Goal: Task Accomplishment & Management: Manage account settings

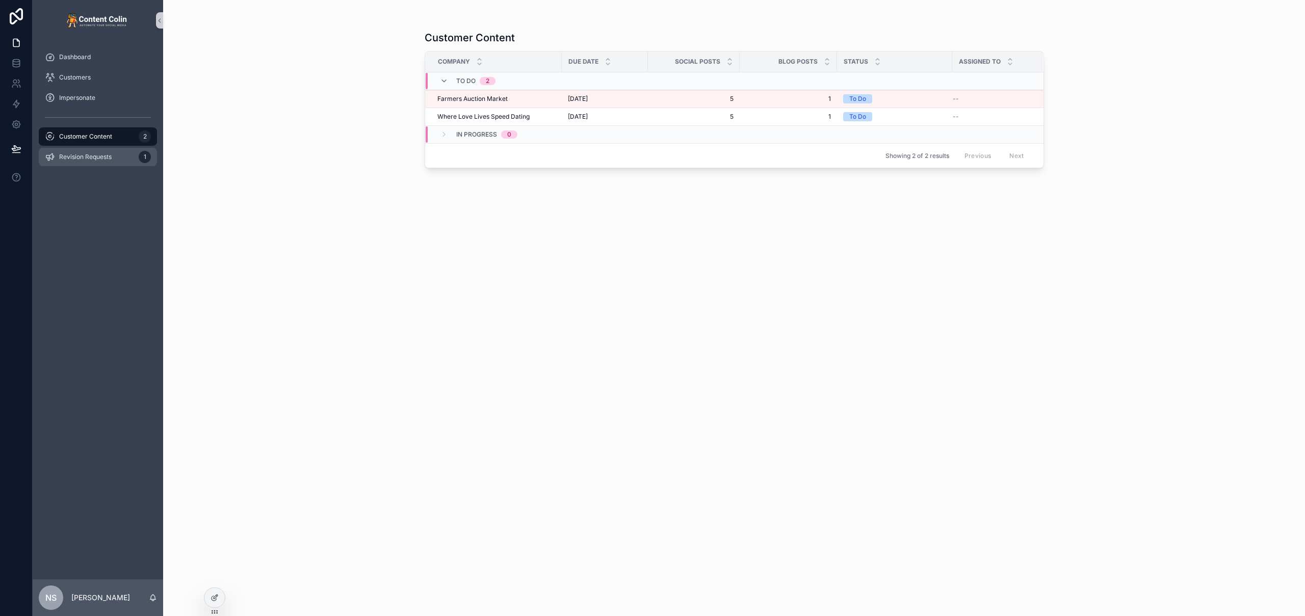
click at [111, 154] on span "Revision Requests" at bounding box center [85, 157] width 53 height 8
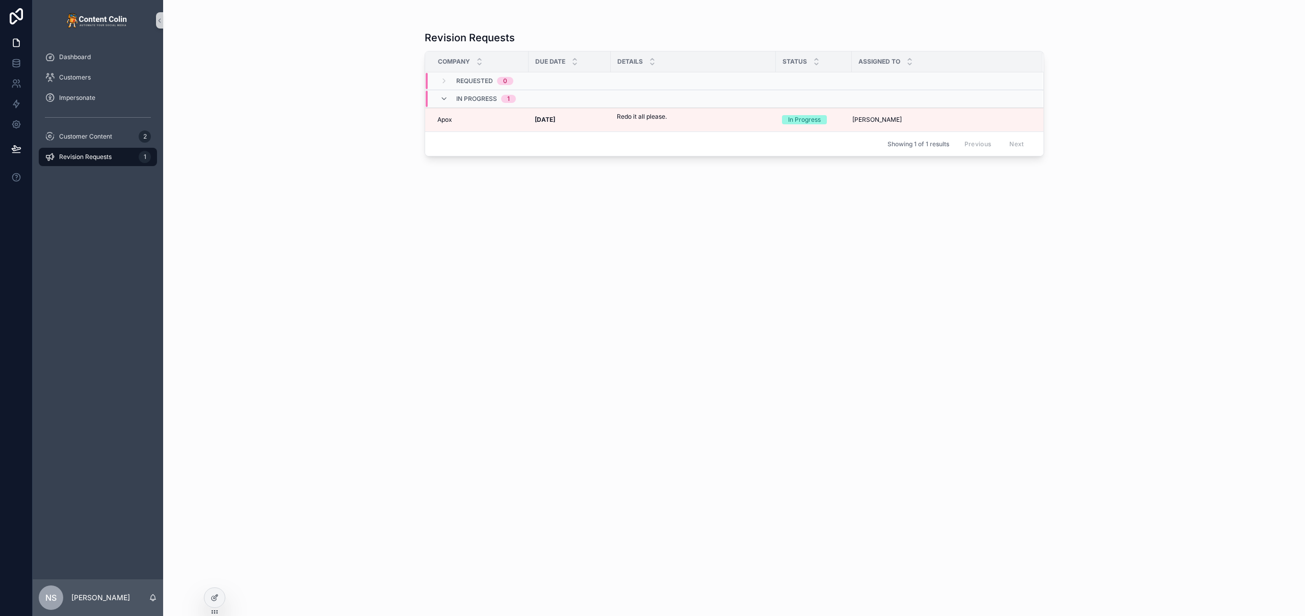
click at [107, 148] on link "Revision Requests 1" at bounding box center [98, 157] width 118 height 18
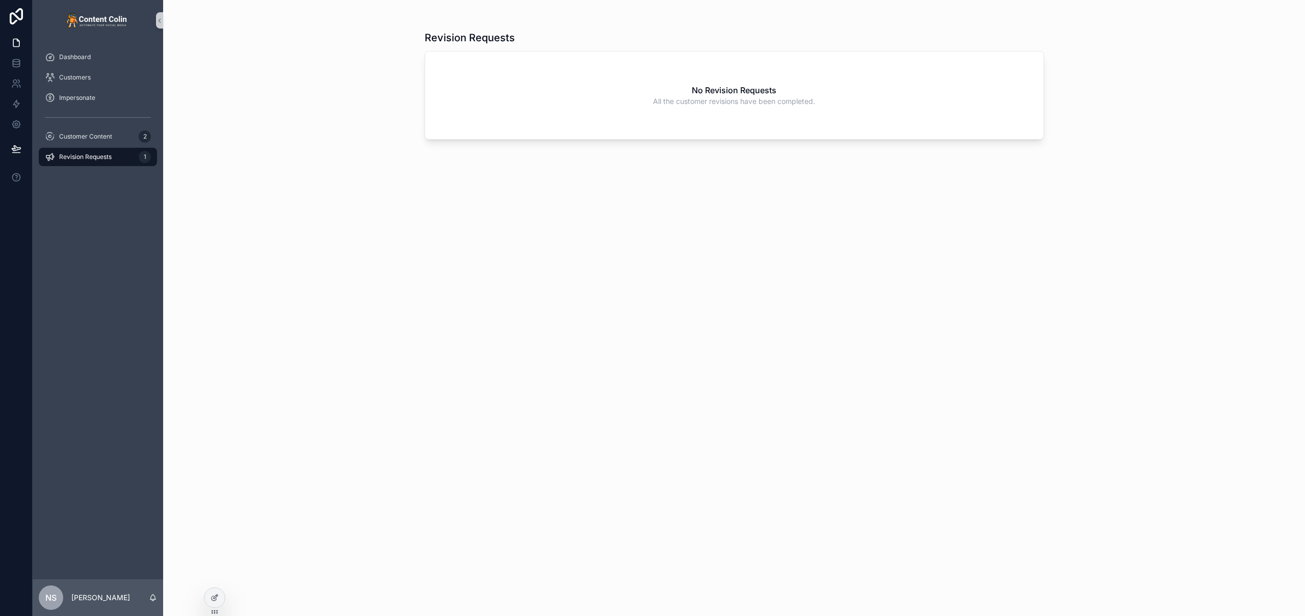
click at [127, 160] on div "Revision Requests 1" at bounding box center [98, 157] width 106 height 16
click at [127, 158] on div "Revision Requests 1" at bounding box center [98, 157] width 106 height 16
click at [109, 139] on span "Customer Content" at bounding box center [85, 137] width 53 height 8
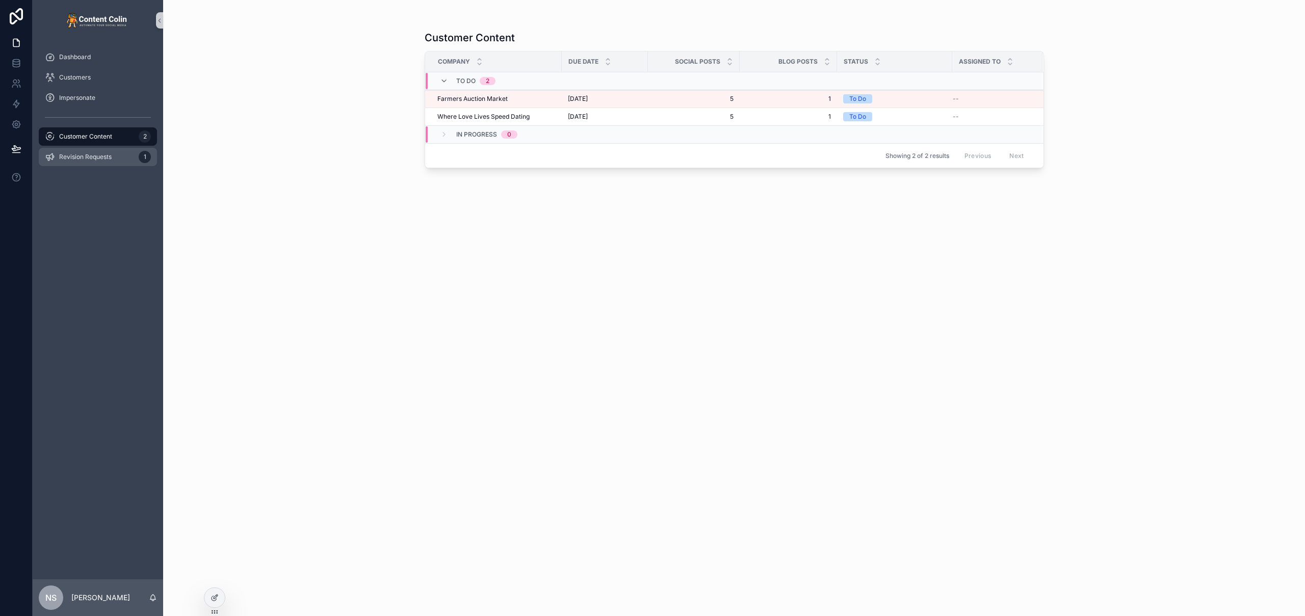
click at [104, 153] on span "Revision Requests" at bounding box center [85, 157] width 53 height 8
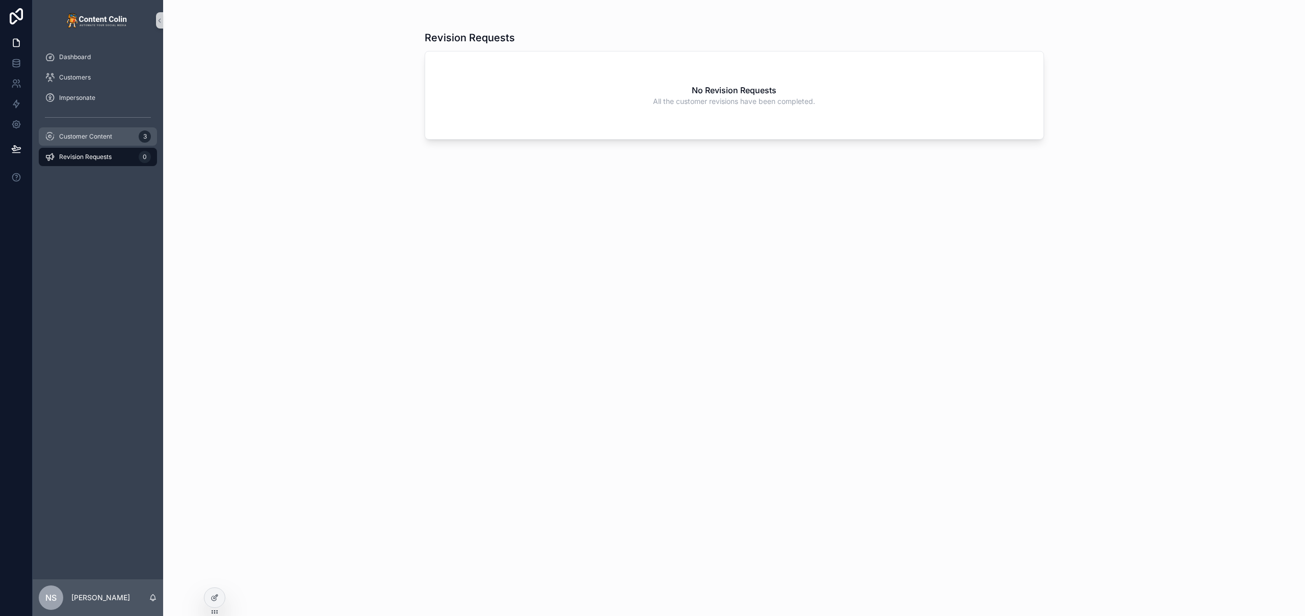
click at [114, 133] on div "Customer Content 3" at bounding box center [98, 136] width 106 height 16
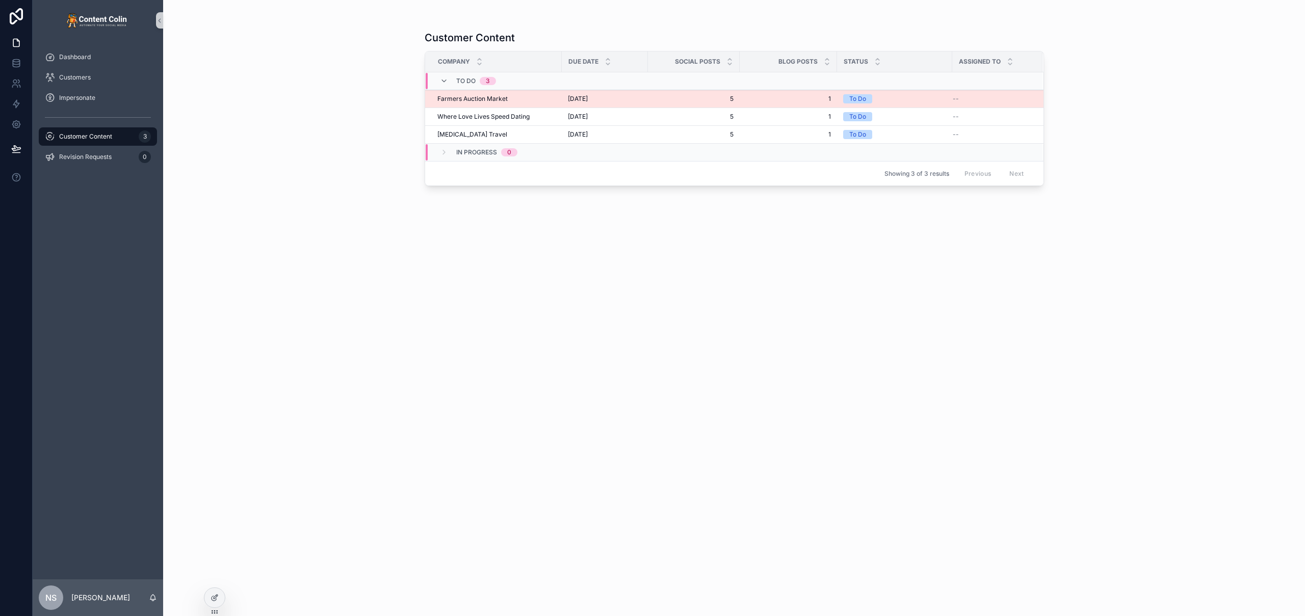
click at [588, 101] on span "[DATE]" at bounding box center [578, 99] width 20 height 8
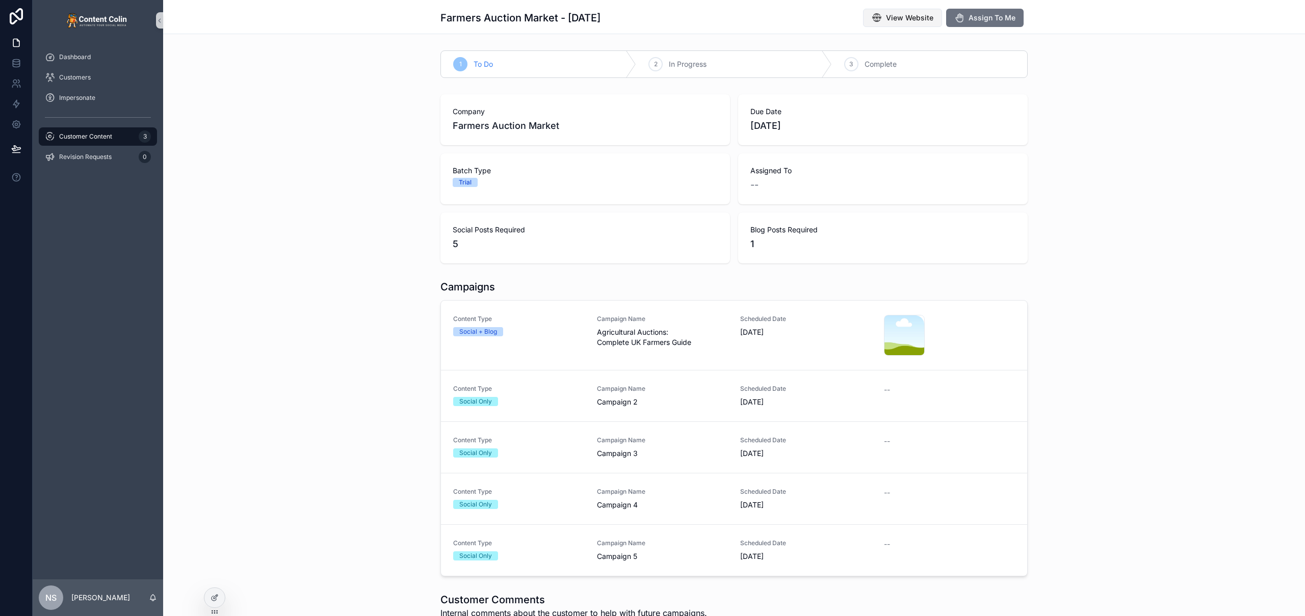
click at [914, 22] on span "View Website" at bounding box center [909, 18] width 47 height 10
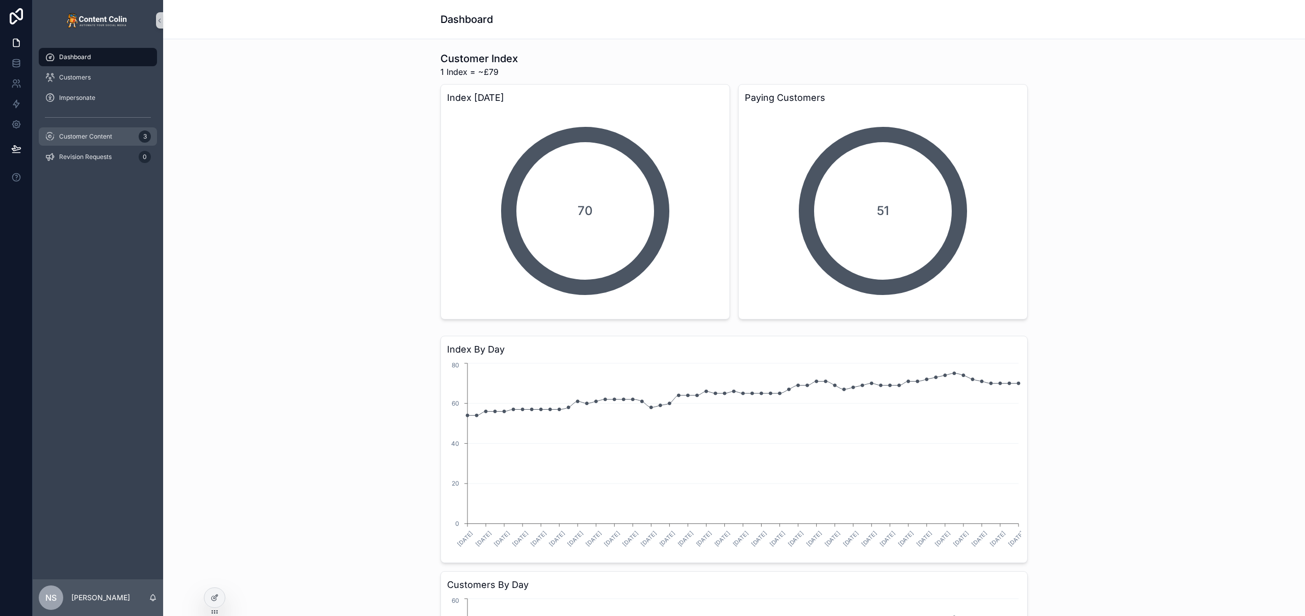
click at [98, 137] on span "Customer Content" at bounding box center [85, 137] width 53 height 8
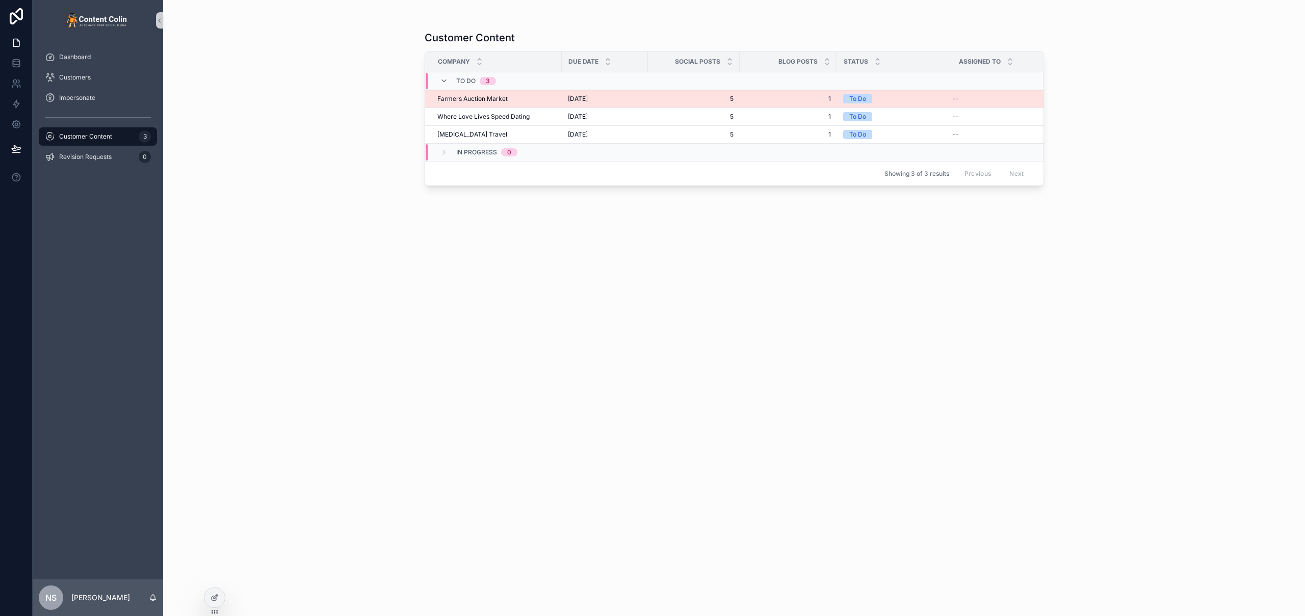
click at [599, 105] on td "2nd September 2025 2nd September 2025" at bounding box center [605, 99] width 86 height 18
click at [588, 100] on span "2nd September 2025" at bounding box center [578, 99] width 20 height 8
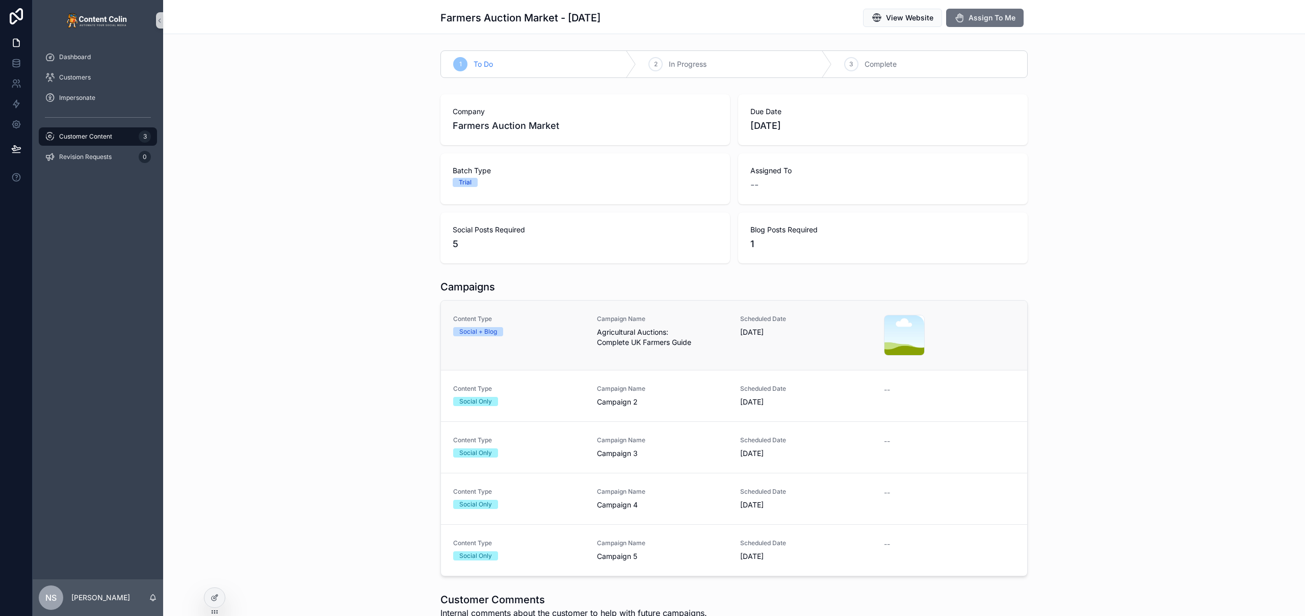
click at [629, 334] on span "Agricultural Auctions: Complete UK Farmers Guide" at bounding box center [663, 337] width 132 height 20
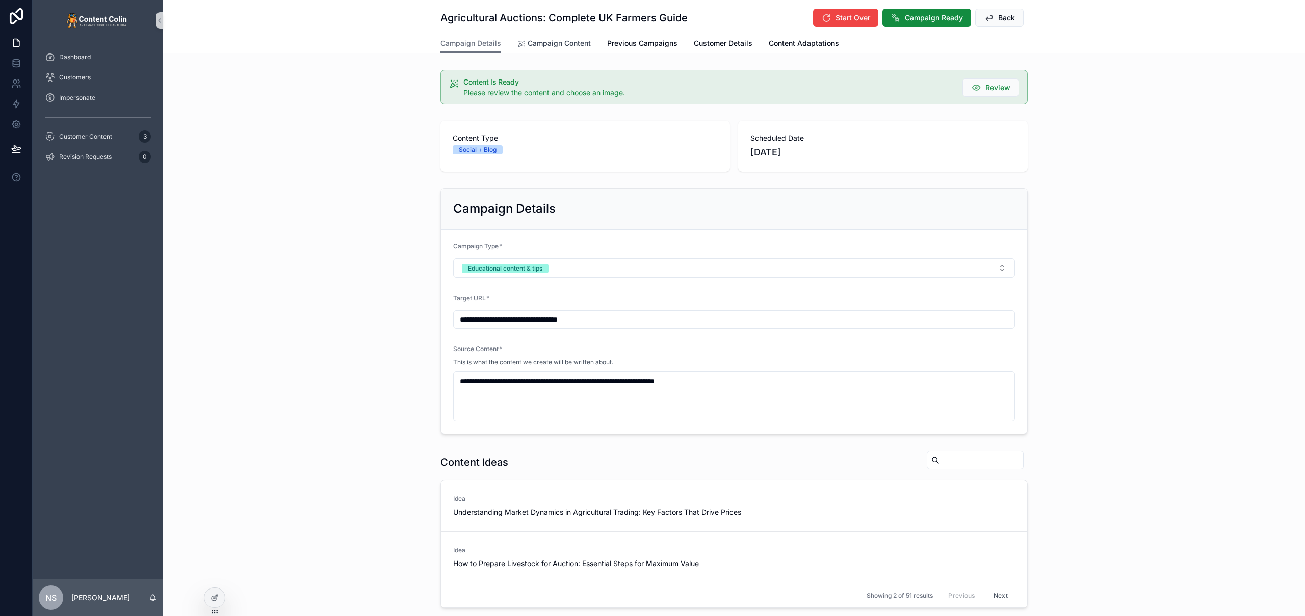
click at [549, 40] on span "Campaign Content" at bounding box center [559, 43] width 63 height 10
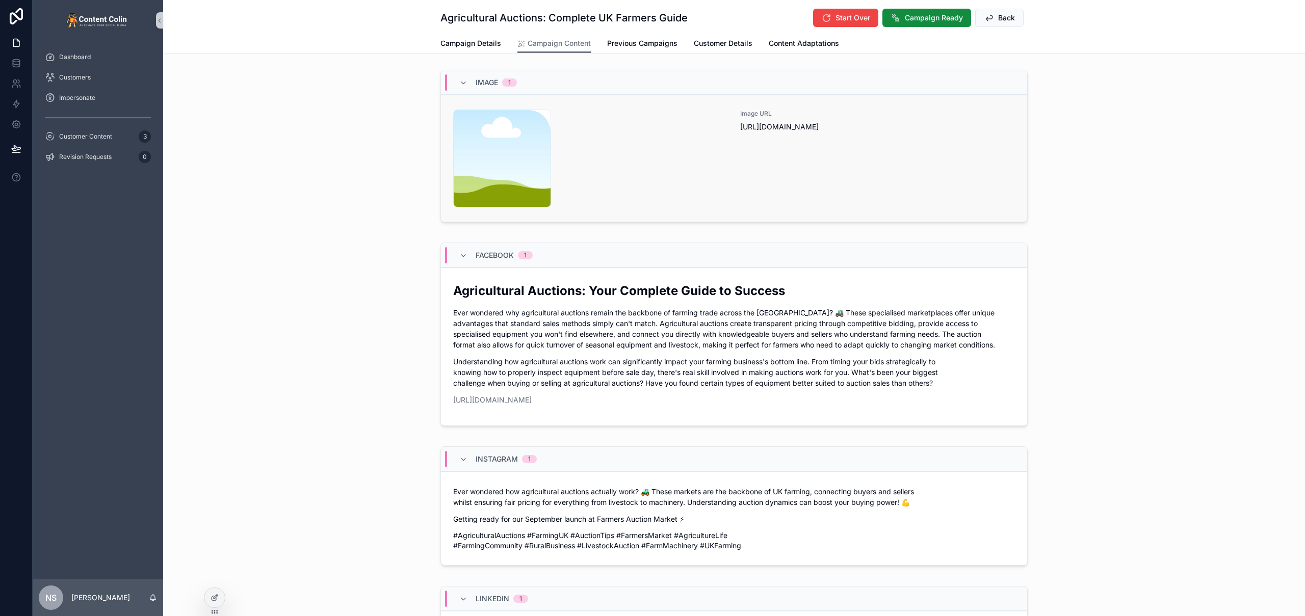
click at [771, 157] on div "Image URL https://cdn.contentcolin.com/contentcolin/images/content-placeholder.…" at bounding box center [877, 159] width 275 height 98
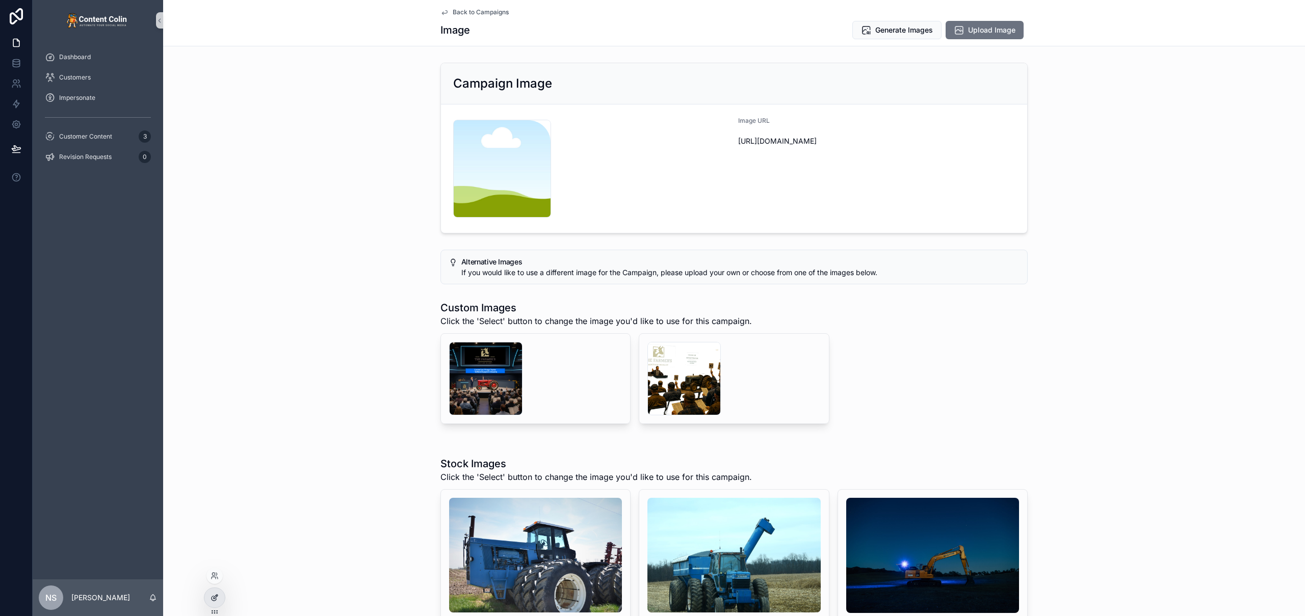
click at [214, 603] on div at bounding box center [214, 597] width 20 height 19
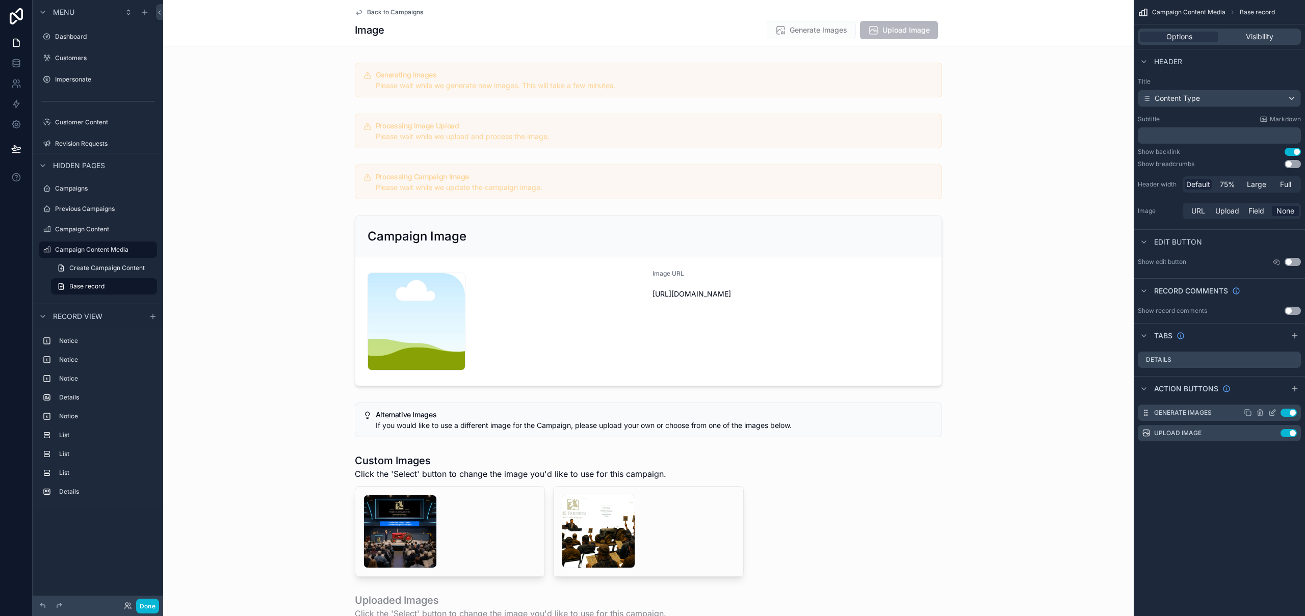
click at [1275, 414] on icon "scrollable content" at bounding box center [1273, 413] width 8 height 8
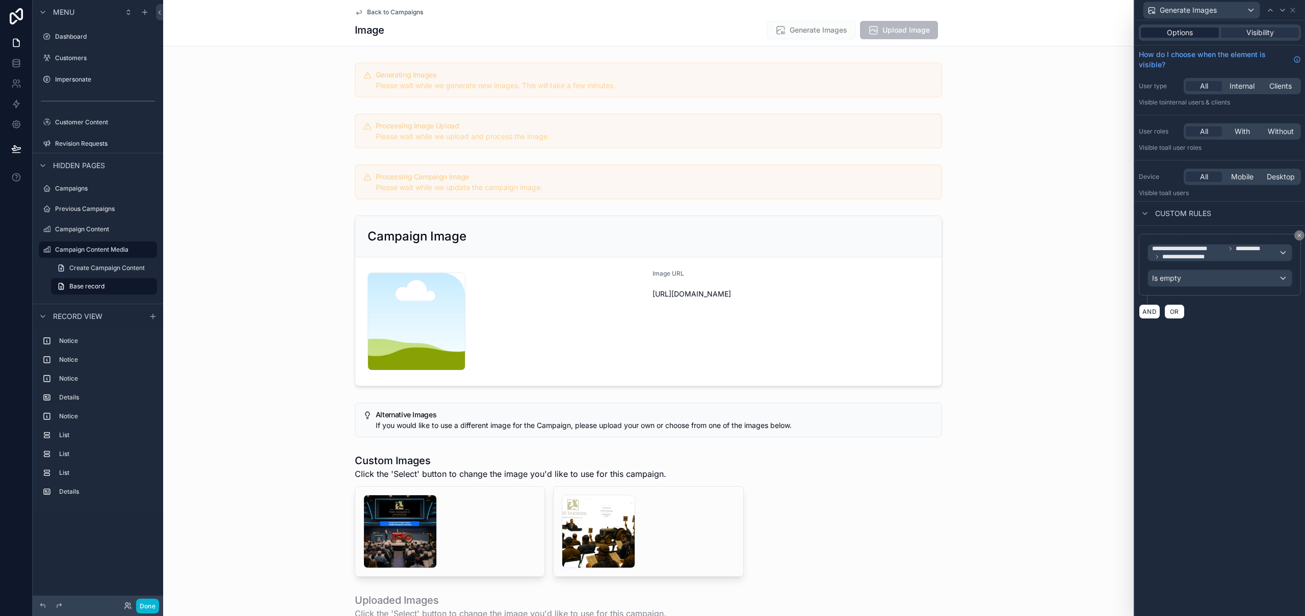
click at [1192, 32] on span "Options" at bounding box center [1180, 33] width 26 height 10
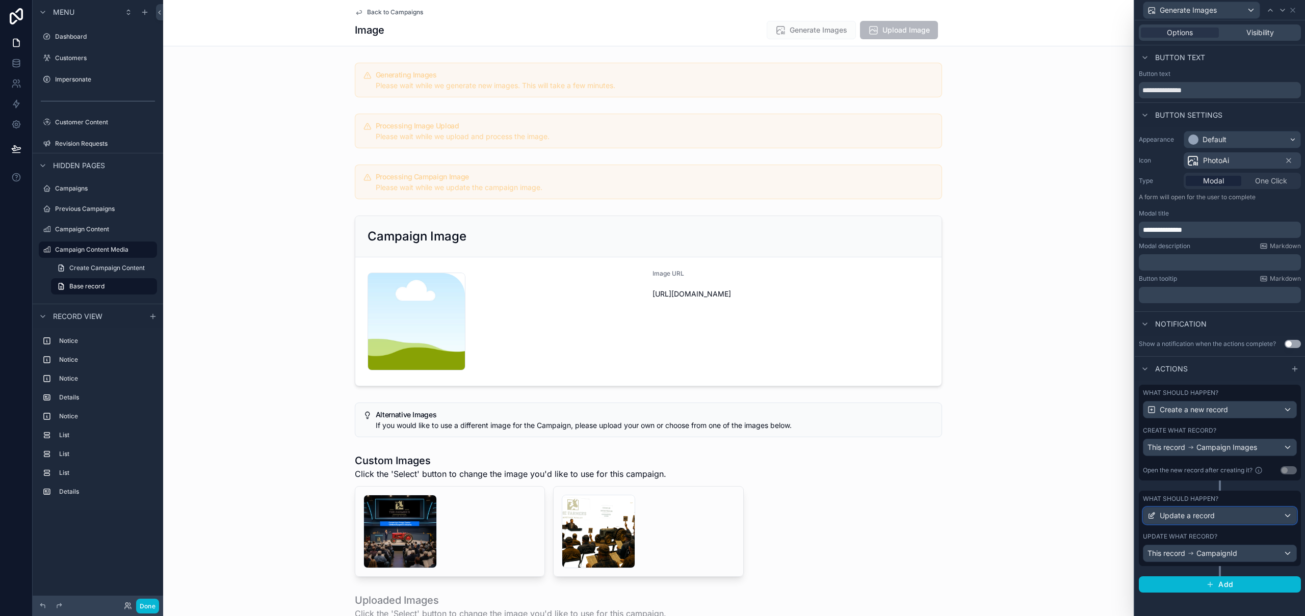
click at [1292, 512] on div "Update a record" at bounding box center [1220, 516] width 153 height 16
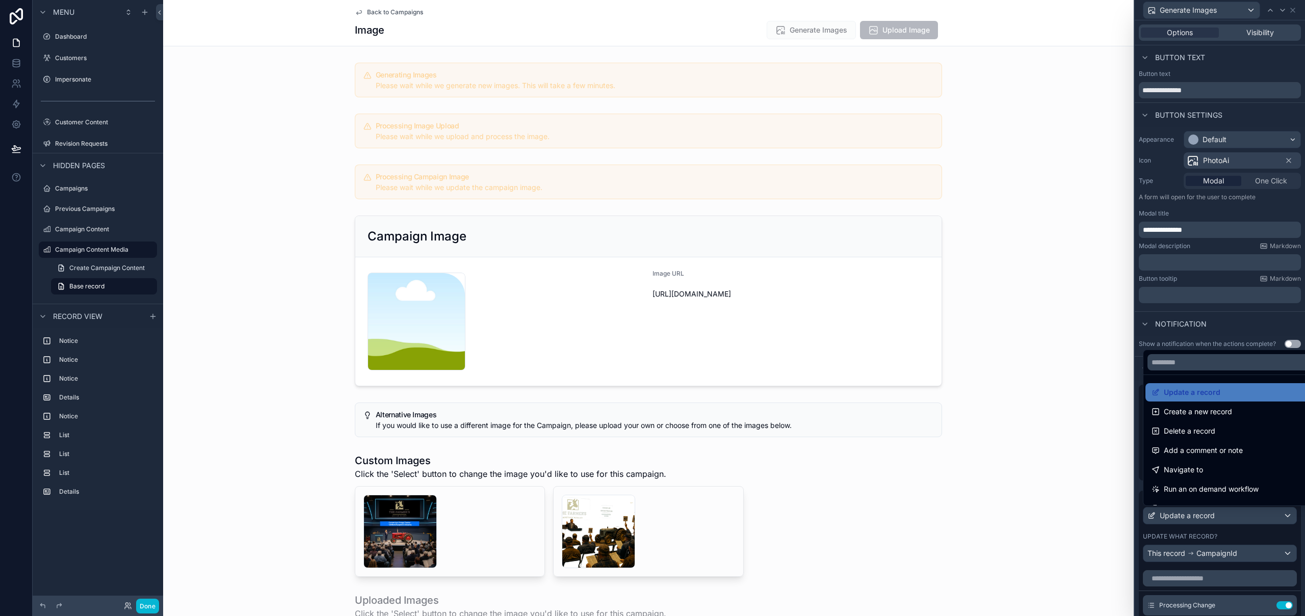
click at [1292, 512] on div at bounding box center [1220, 308] width 170 height 616
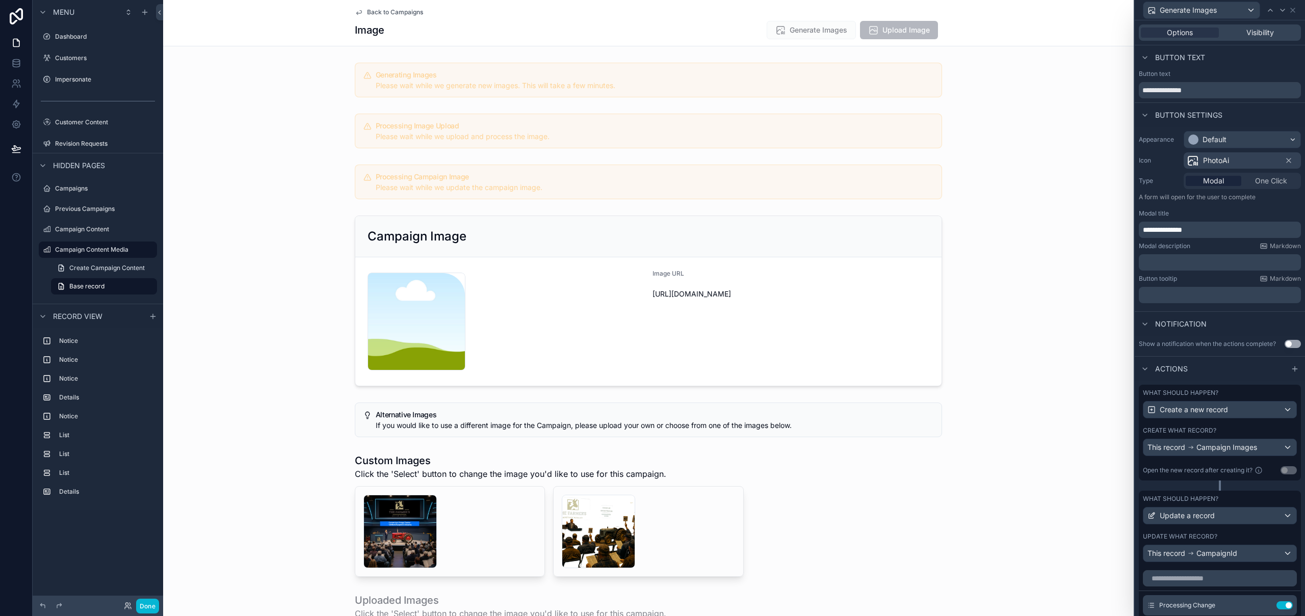
scroll to position [178, 0]
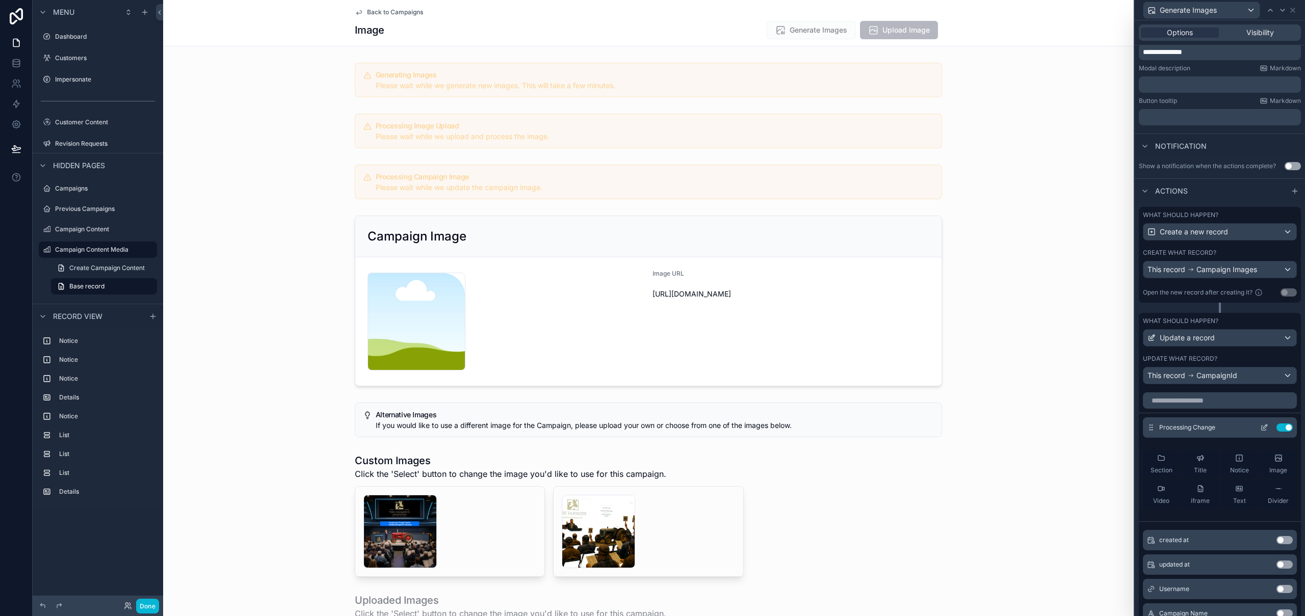
click at [1260, 428] on icon at bounding box center [1264, 428] width 8 height 8
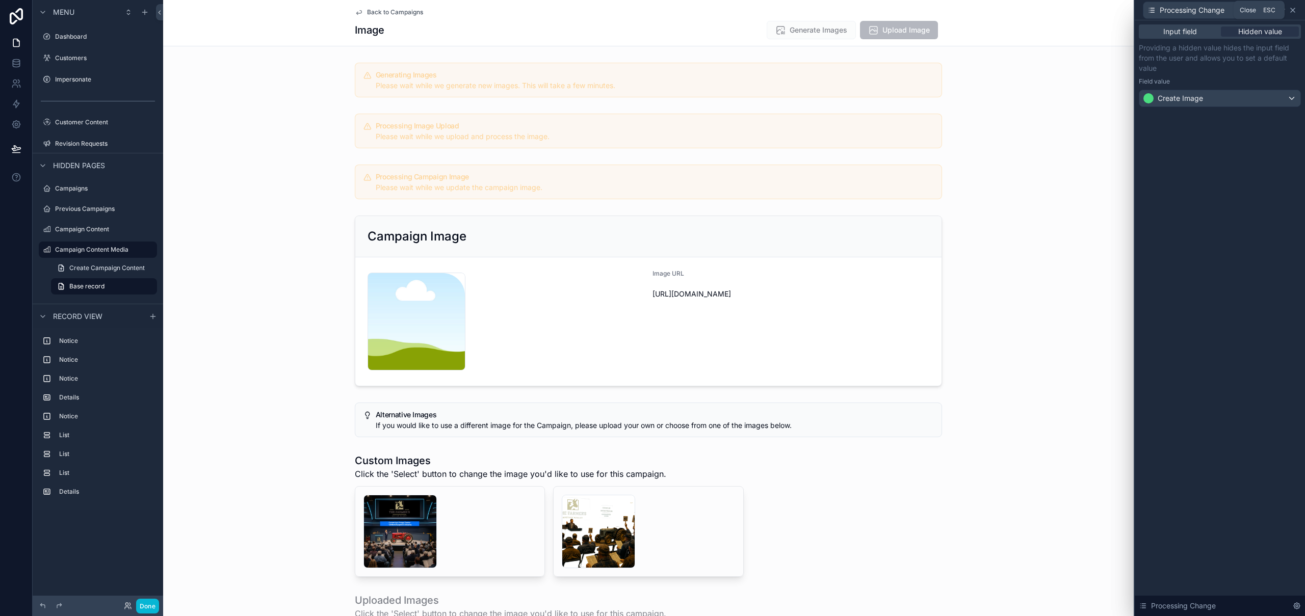
click at [1292, 11] on icon at bounding box center [1293, 10] width 8 height 8
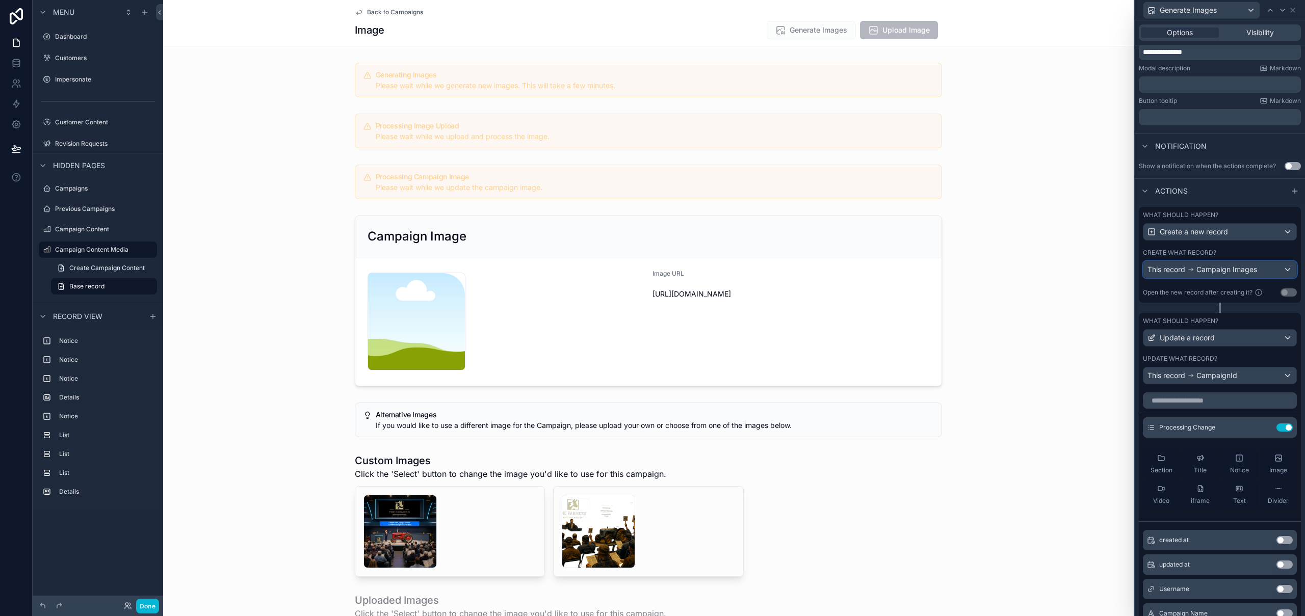
click at [1275, 269] on div "This record Campaign Images" at bounding box center [1220, 270] width 153 height 16
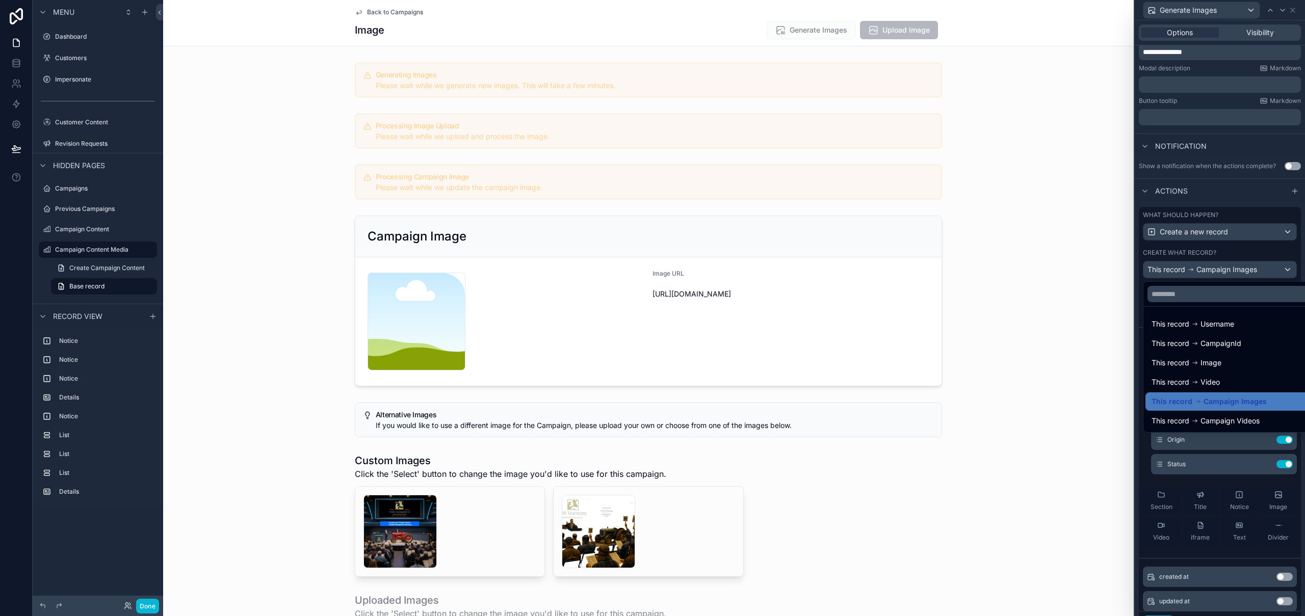
click at [1275, 269] on div at bounding box center [1220, 308] width 170 height 616
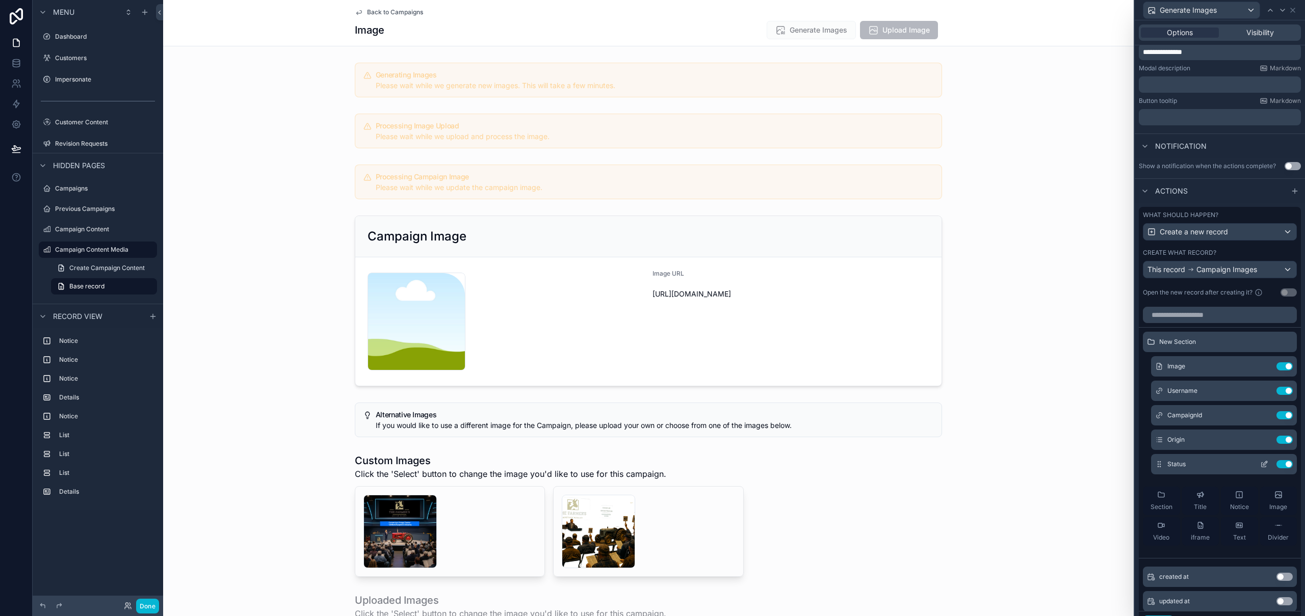
click at [1260, 465] on icon at bounding box center [1264, 464] width 8 height 8
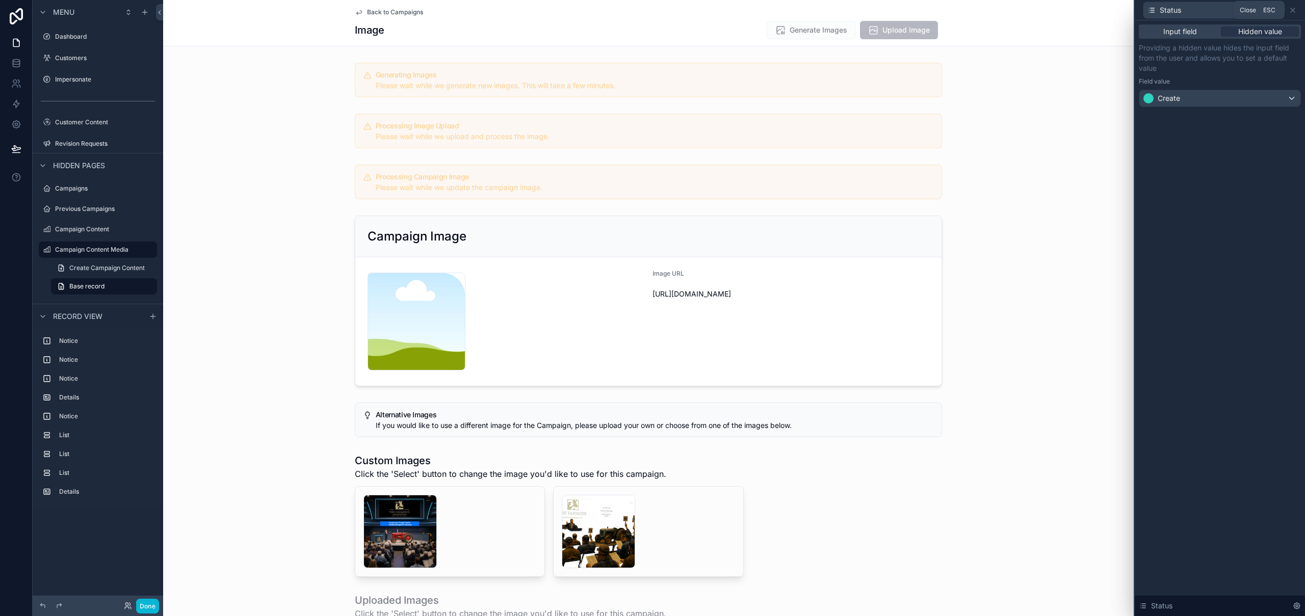
drag, startPoint x: 1290, startPoint y: 8, endPoint x: 1180, endPoint y: 0, distance: 110.4
click at [1290, 8] on icon at bounding box center [1293, 10] width 8 height 8
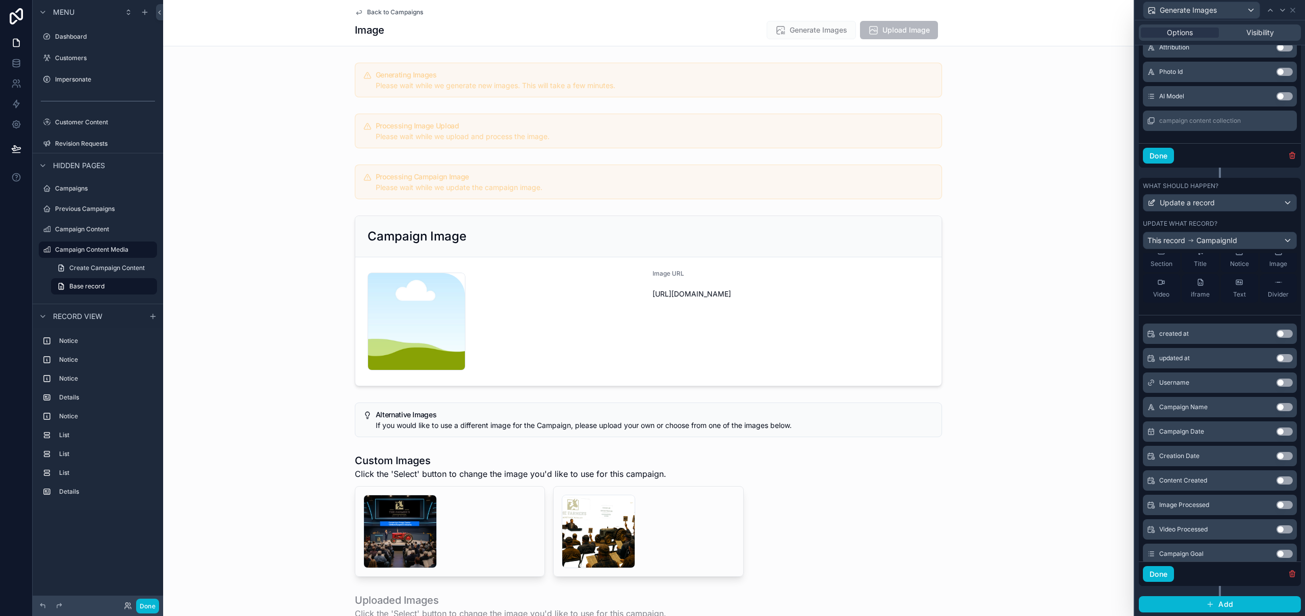
scroll to position [0, 0]
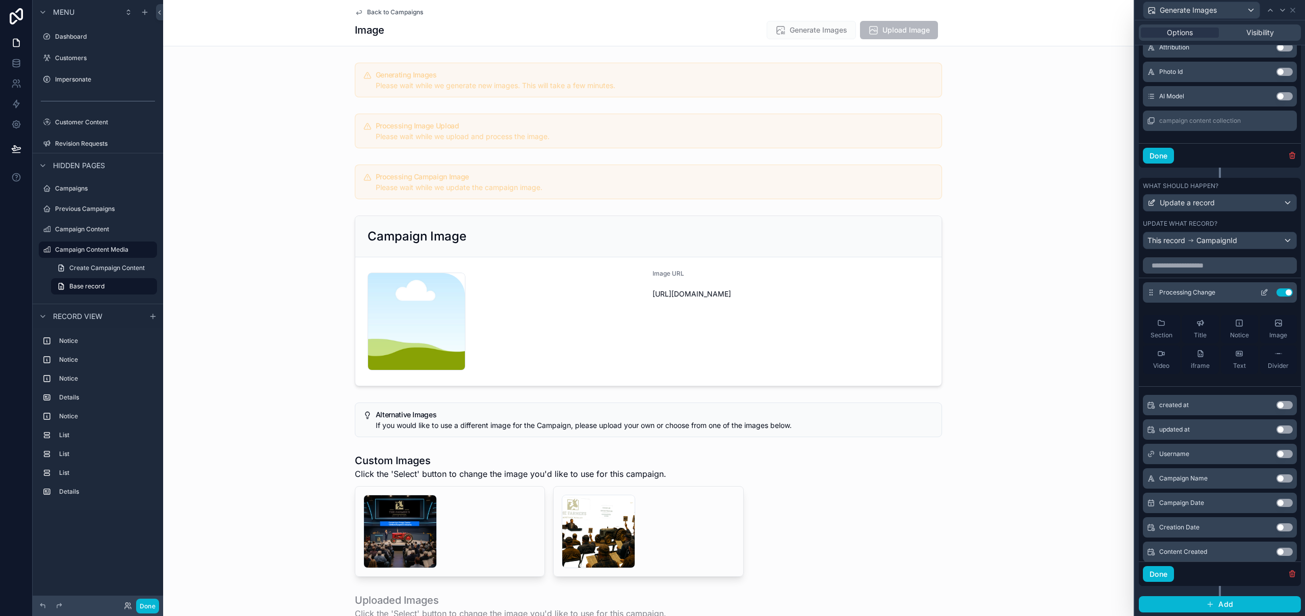
click at [1260, 293] on icon at bounding box center [1264, 293] width 8 height 8
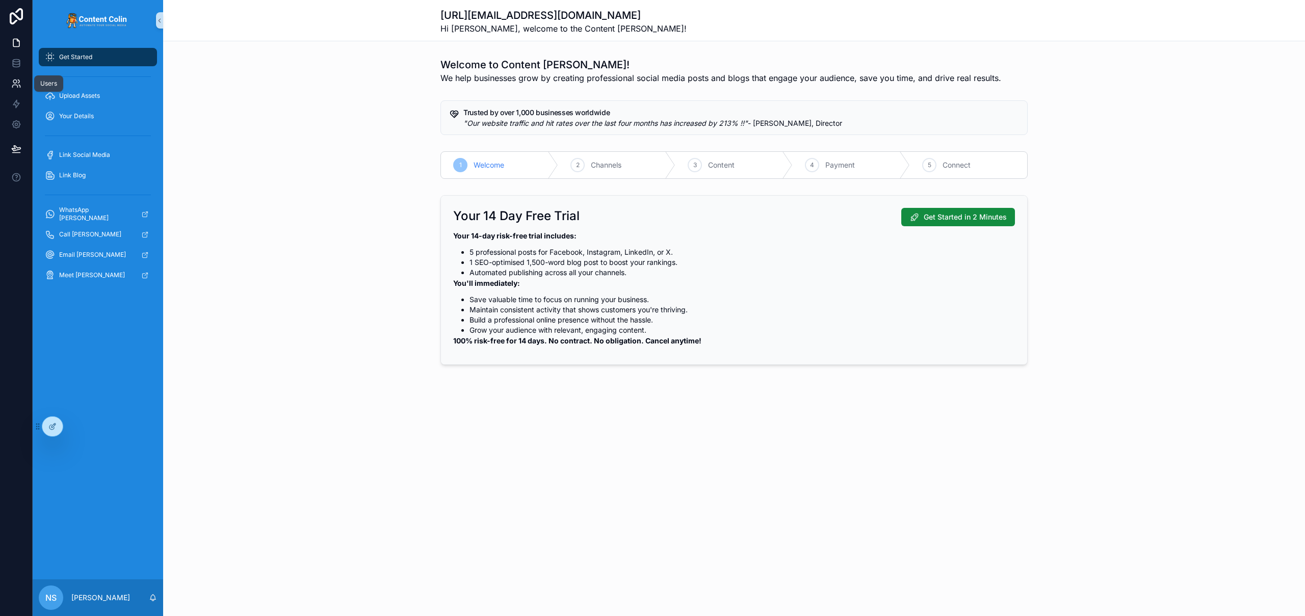
click at [17, 84] on icon at bounding box center [16, 84] width 10 height 10
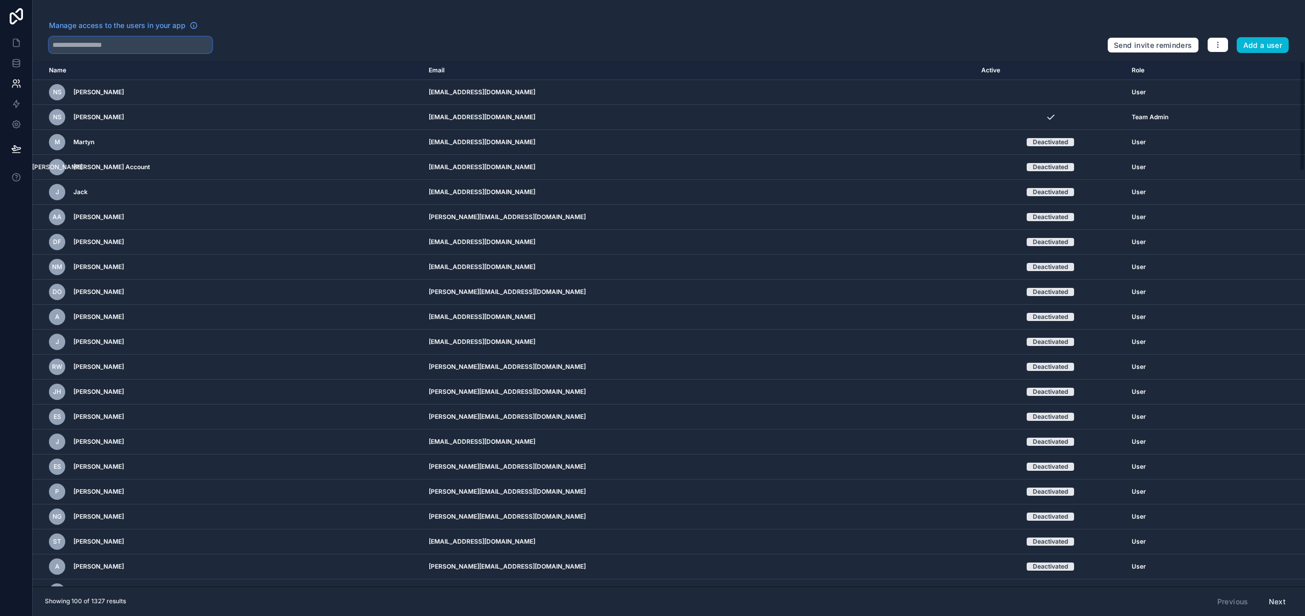
click at [117, 48] on input "text" at bounding box center [130, 45] width 163 height 16
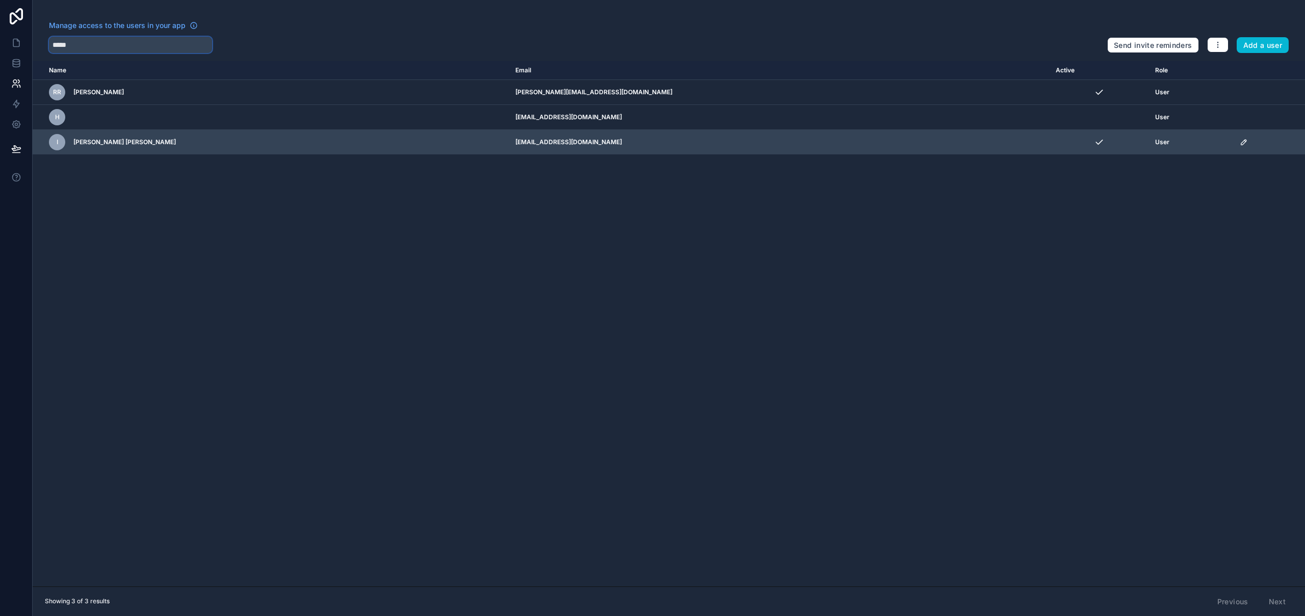
type input "*****"
click at [1241, 141] on icon "scrollable content" at bounding box center [1243, 142] width 5 height 5
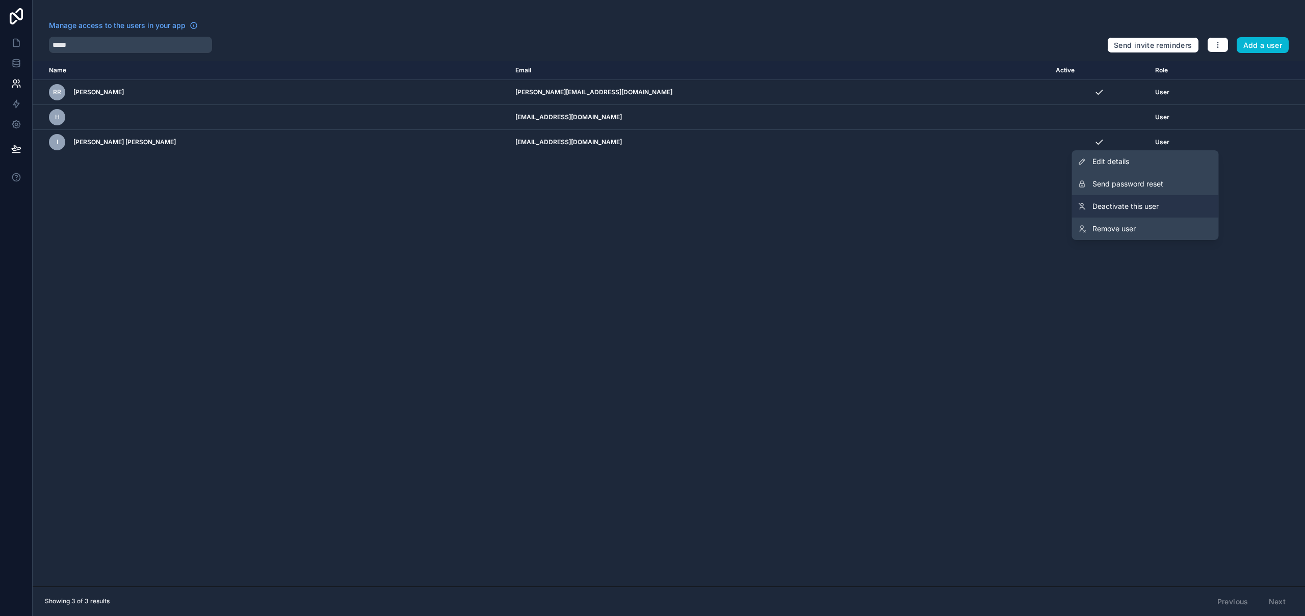
click at [1153, 208] on span "Deactivate this user" at bounding box center [1126, 206] width 66 height 10
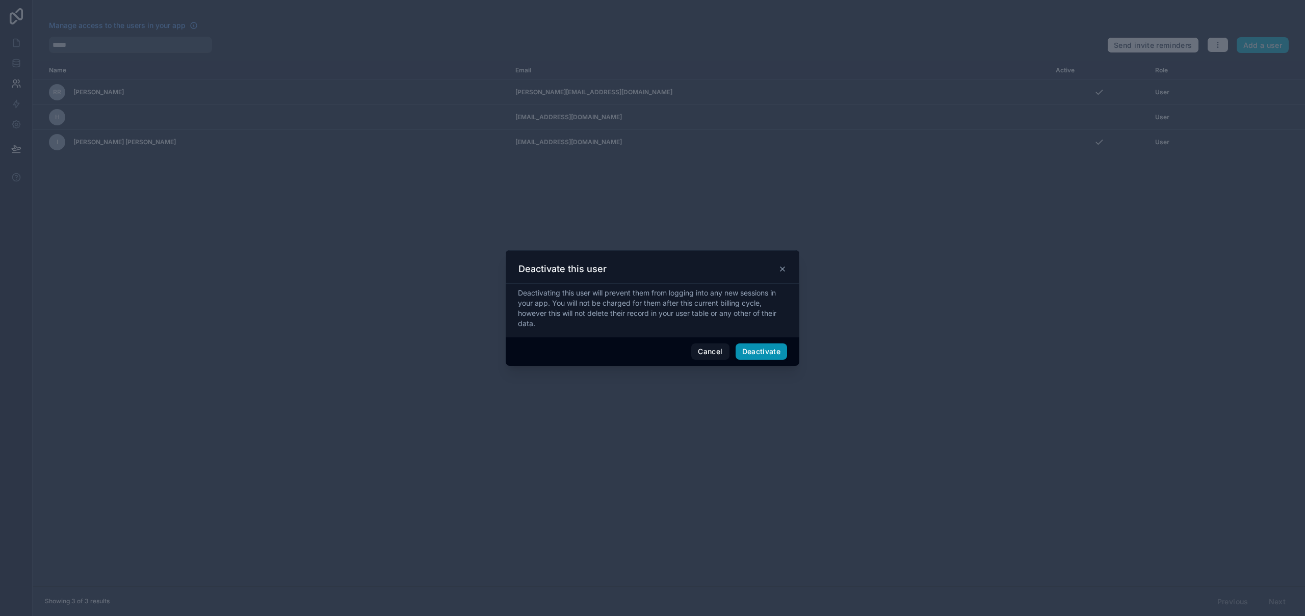
click at [768, 350] on button "Deactivate" at bounding box center [762, 352] width 52 height 16
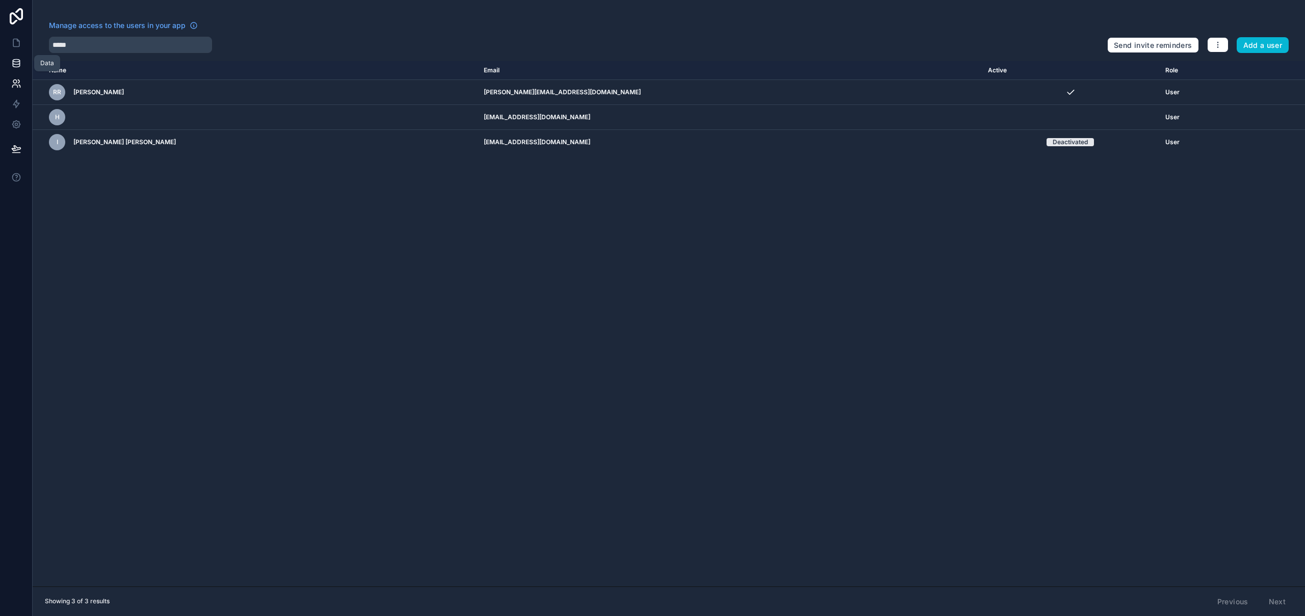
click at [19, 67] on icon at bounding box center [16, 63] width 10 height 10
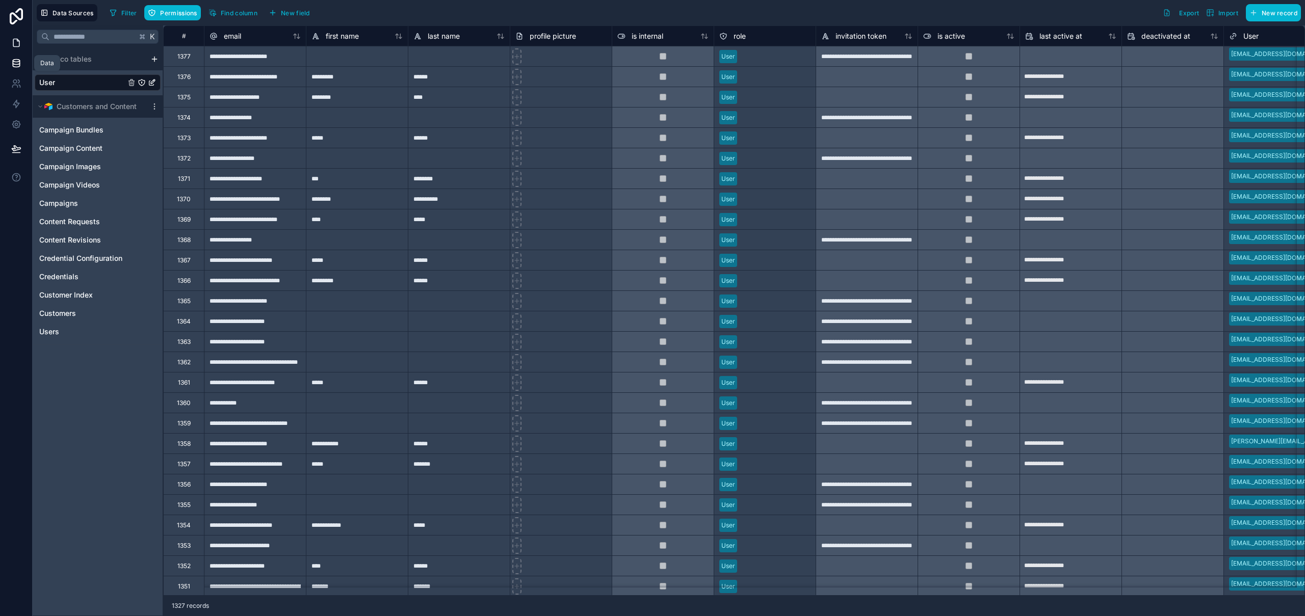
click at [17, 44] on icon at bounding box center [16, 43] width 10 height 10
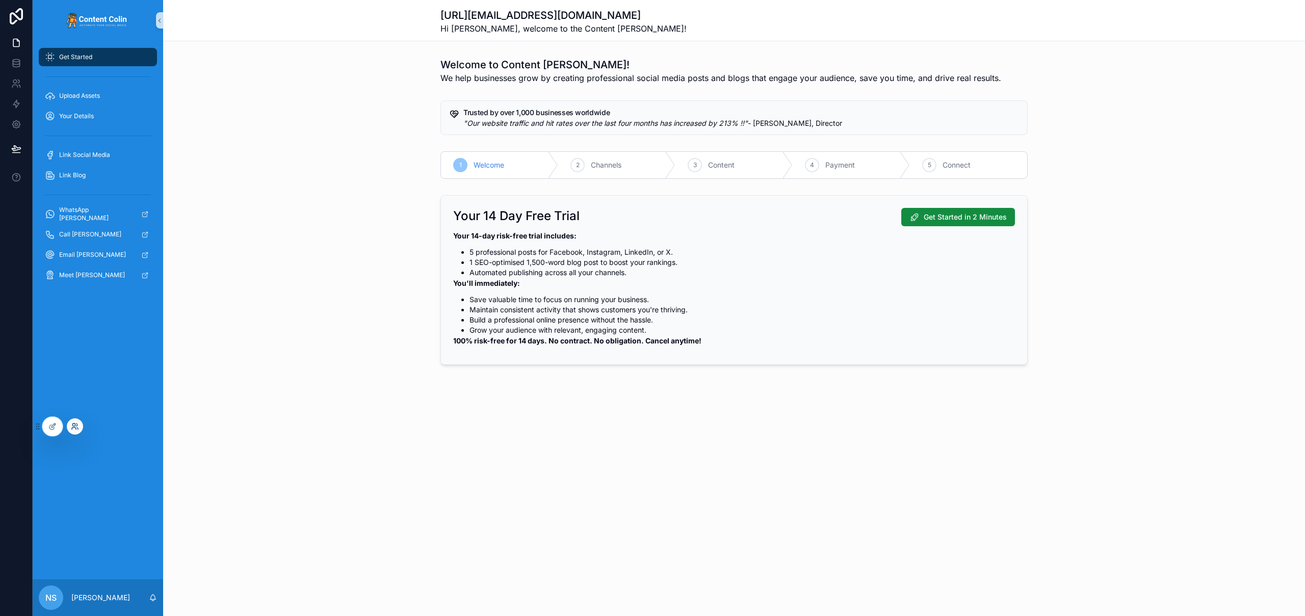
click at [71, 424] on icon at bounding box center [75, 427] width 8 height 8
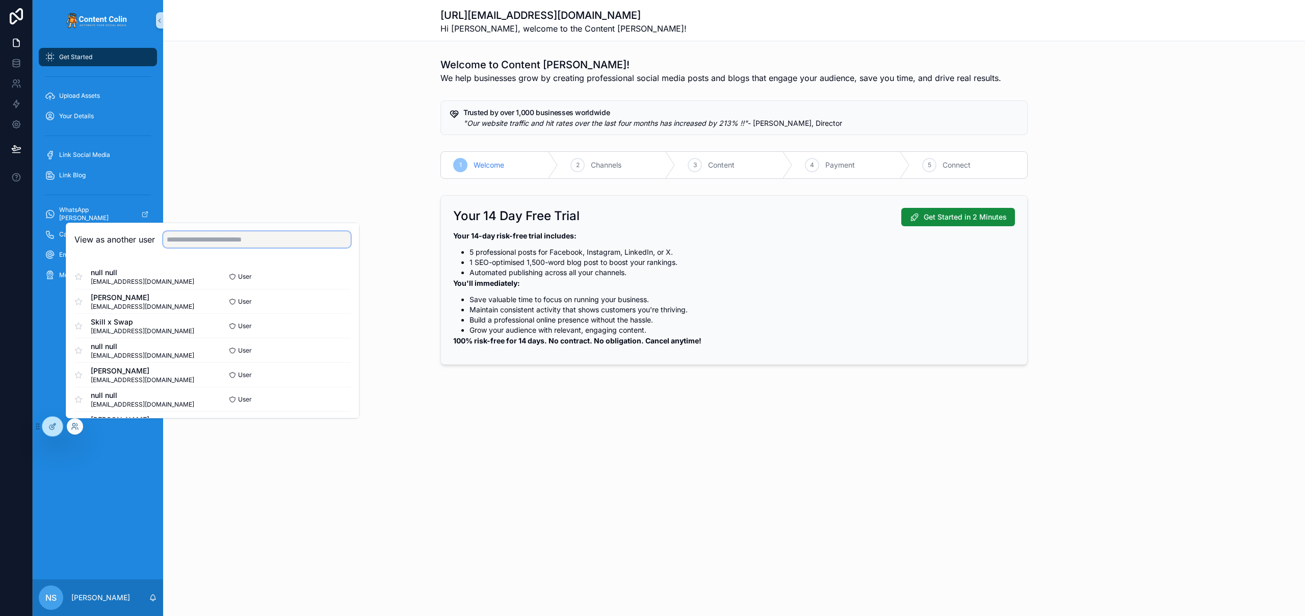
click at [205, 232] on input "text" at bounding box center [257, 239] width 188 height 16
drag, startPoint x: 177, startPoint y: 242, endPoint x: 165, endPoint y: 241, distance: 12.3
click at [165, 241] on input "***" at bounding box center [257, 239] width 188 height 16
type input "***"
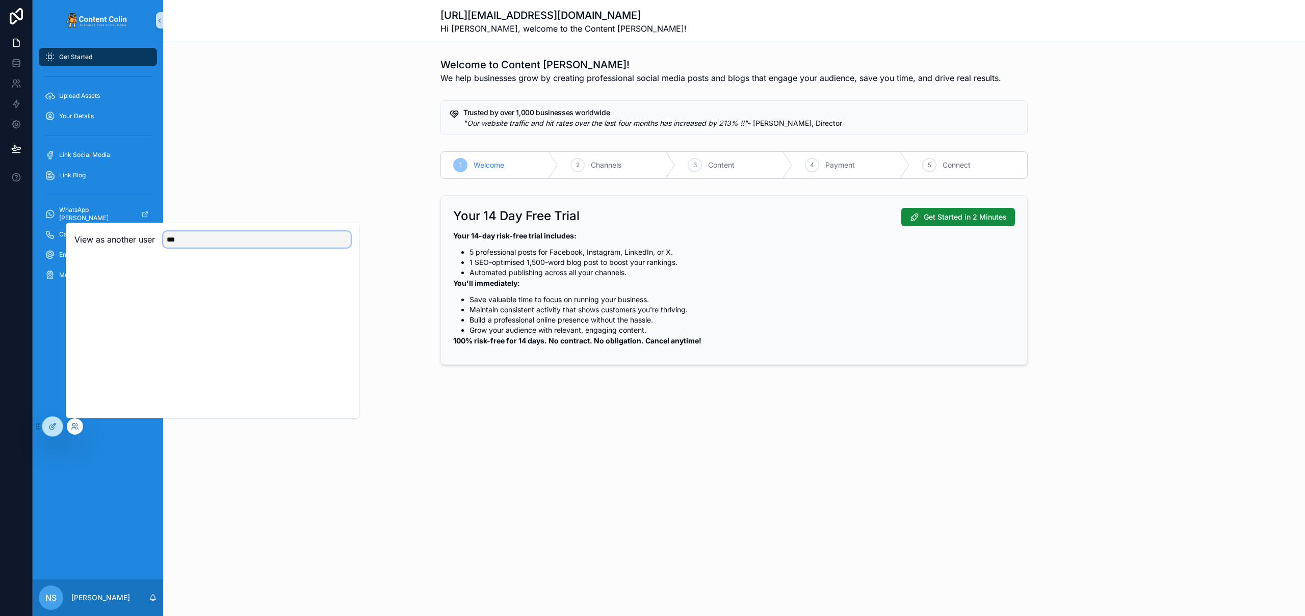
drag, startPoint x: 192, startPoint y: 237, endPoint x: 156, endPoint y: 240, distance: 36.3
click at [154, 240] on div "View as another user ***" at bounding box center [212, 239] width 276 height 16
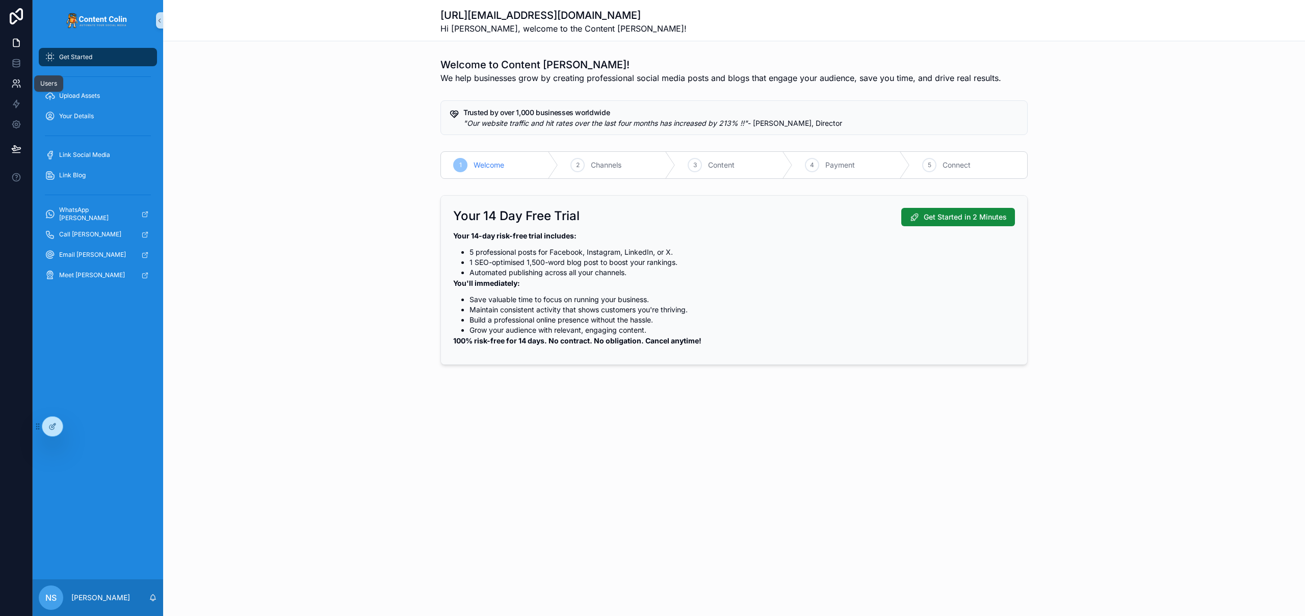
click at [17, 82] on icon at bounding box center [16, 84] width 10 height 10
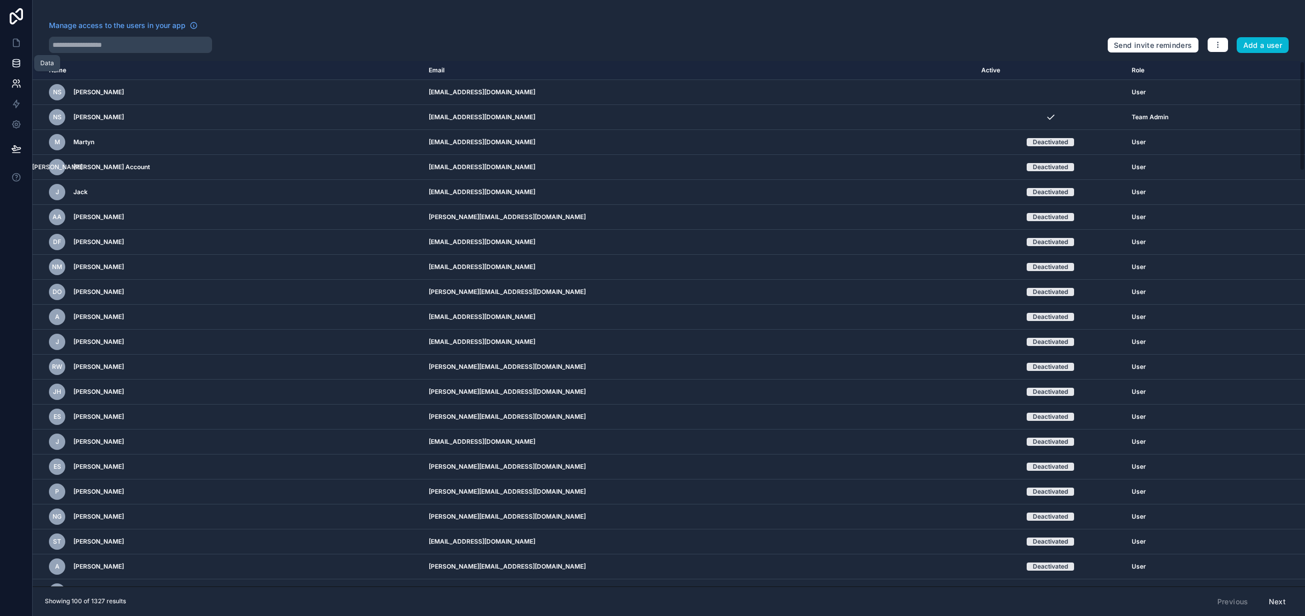
click at [17, 70] on link at bounding box center [16, 63] width 32 height 20
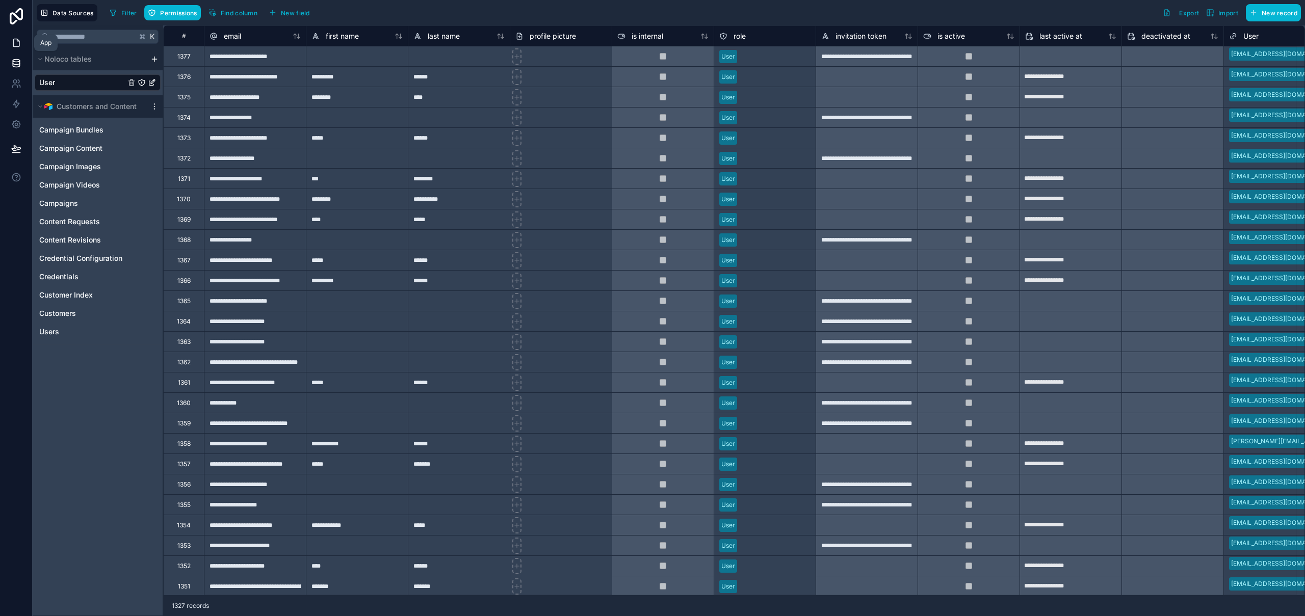
click at [17, 40] on icon at bounding box center [18, 40] width 2 height 2
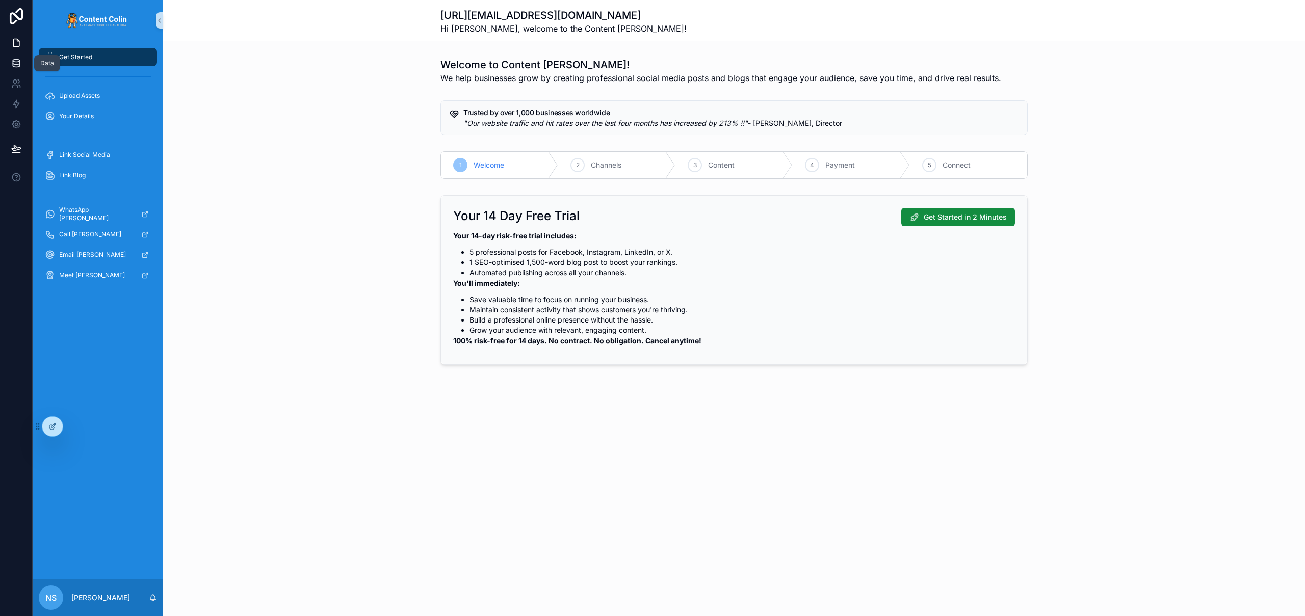
click at [20, 58] on link at bounding box center [16, 63] width 32 height 20
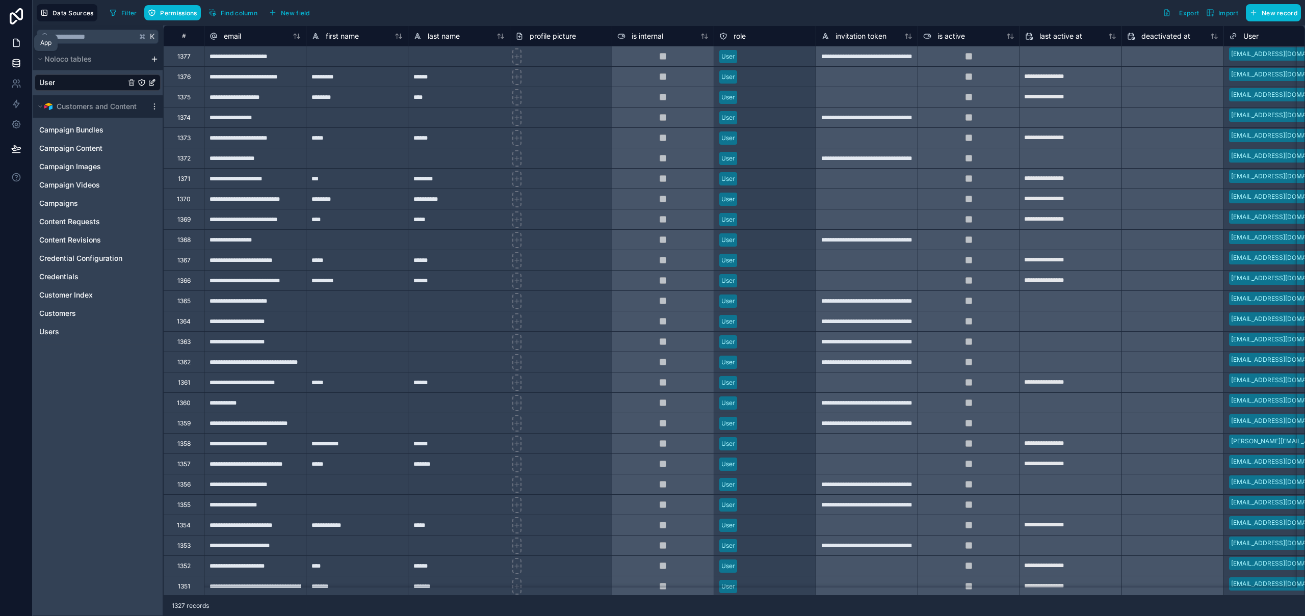
click at [13, 41] on icon at bounding box center [16, 43] width 6 height 8
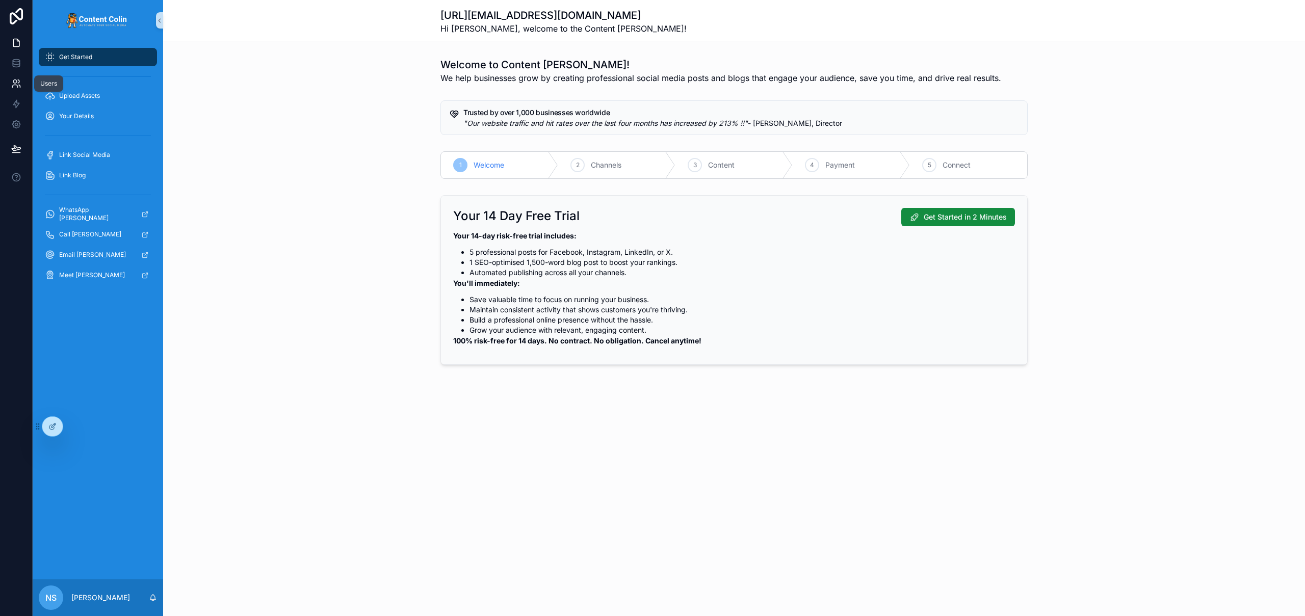
click at [11, 83] on icon at bounding box center [16, 84] width 10 height 10
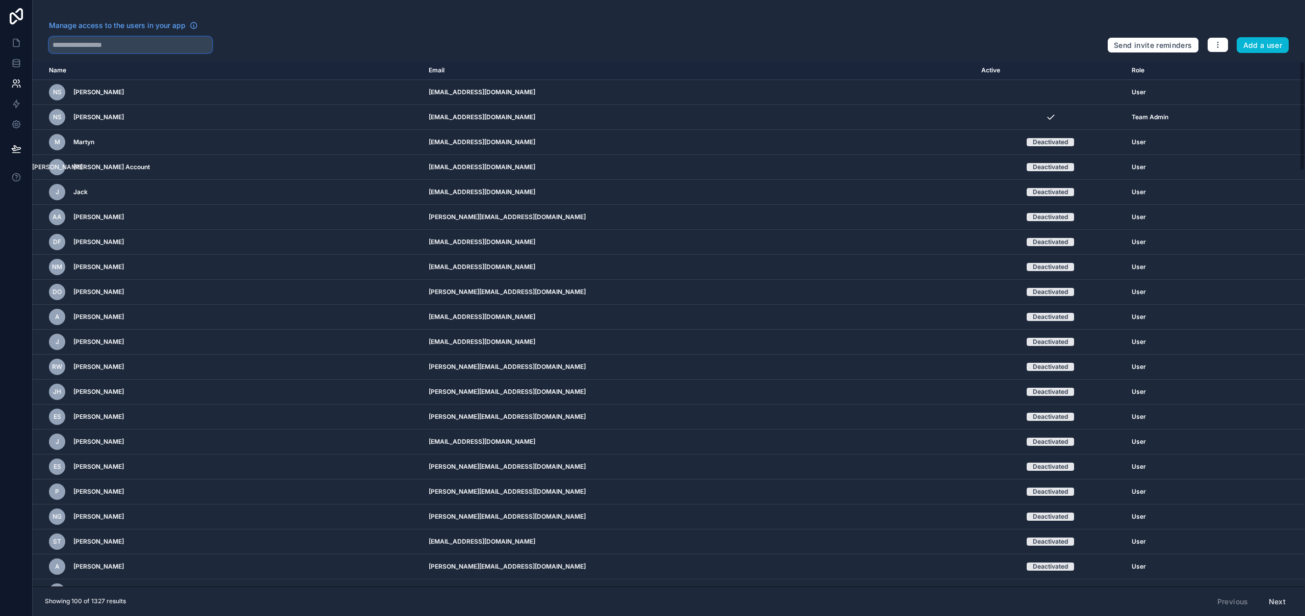
click at [108, 44] on input "text" at bounding box center [130, 45] width 163 height 16
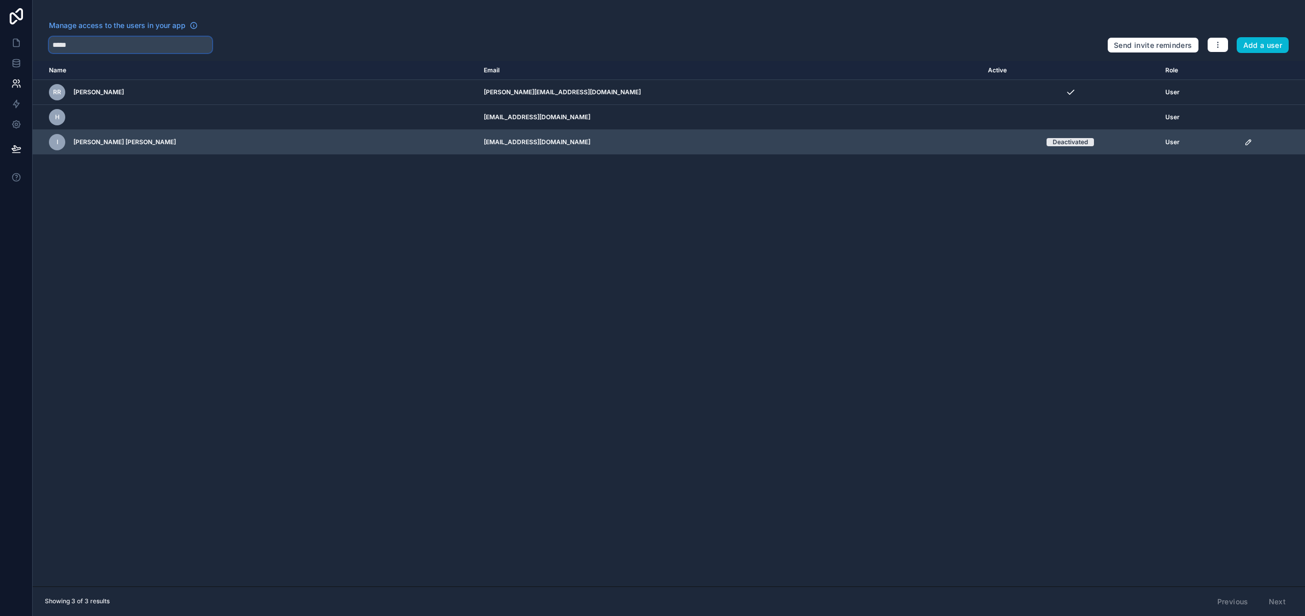
type input "*****"
drag, startPoint x: 530, startPoint y: 142, endPoint x: 428, endPoint y: 144, distance: 101.5
click at [428, 144] on tr "I Irene Dela cruz ireen_delacruz@yahoo.com.ph Deactivated User" at bounding box center [669, 142] width 1273 height 25
copy tr "ireen_delacruz@yahoo.com.ph"
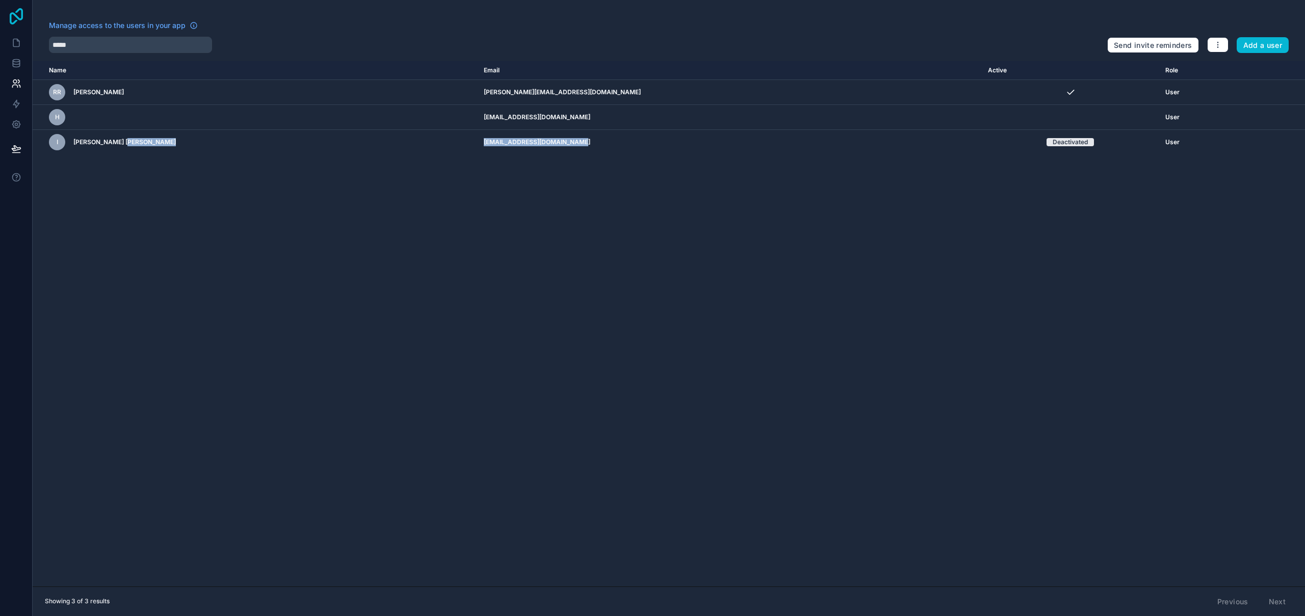
click at [17, 17] on icon at bounding box center [16, 16] width 13 height 16
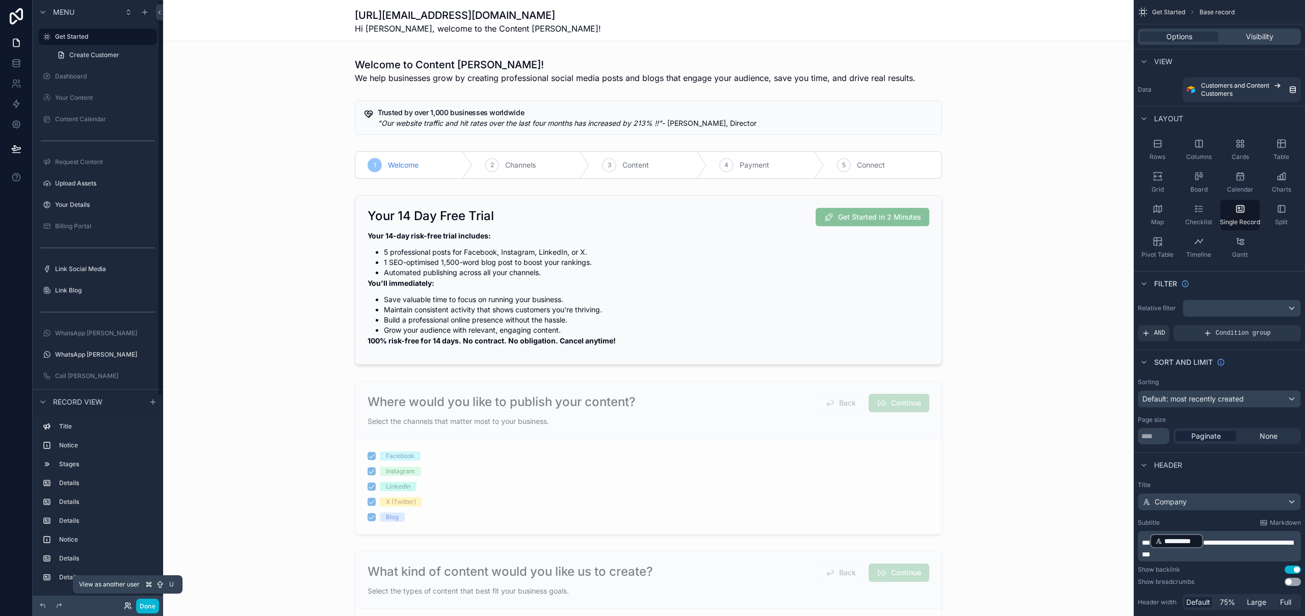
click at [128, 606] on icon at bounding box center [128, 606] width 8 height 8
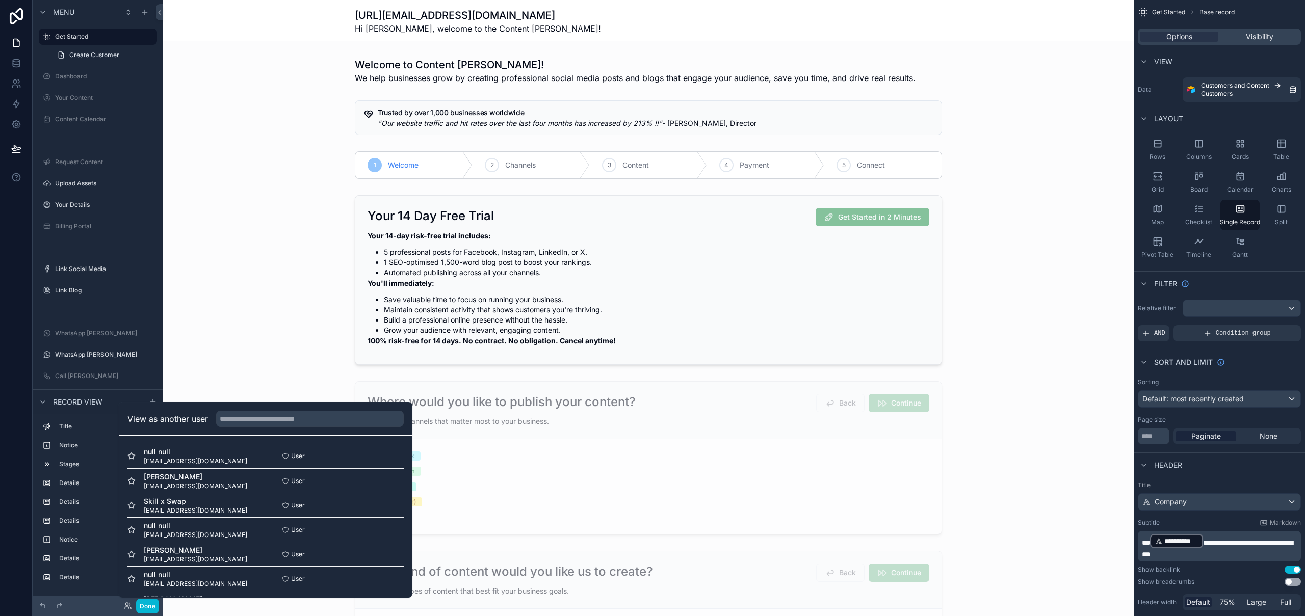
drag, startPoint x: 272, startPoint y: 410, endPoint x: 272, endPoint y: 416, distance: 5.1
click at [272, 411] on div "View as another user" at bounding box center [265, 419] width 293 height 33
click at [280, 420] on input "text" at bounding box center [310, 419] width 188 height 16
paste input "**********"
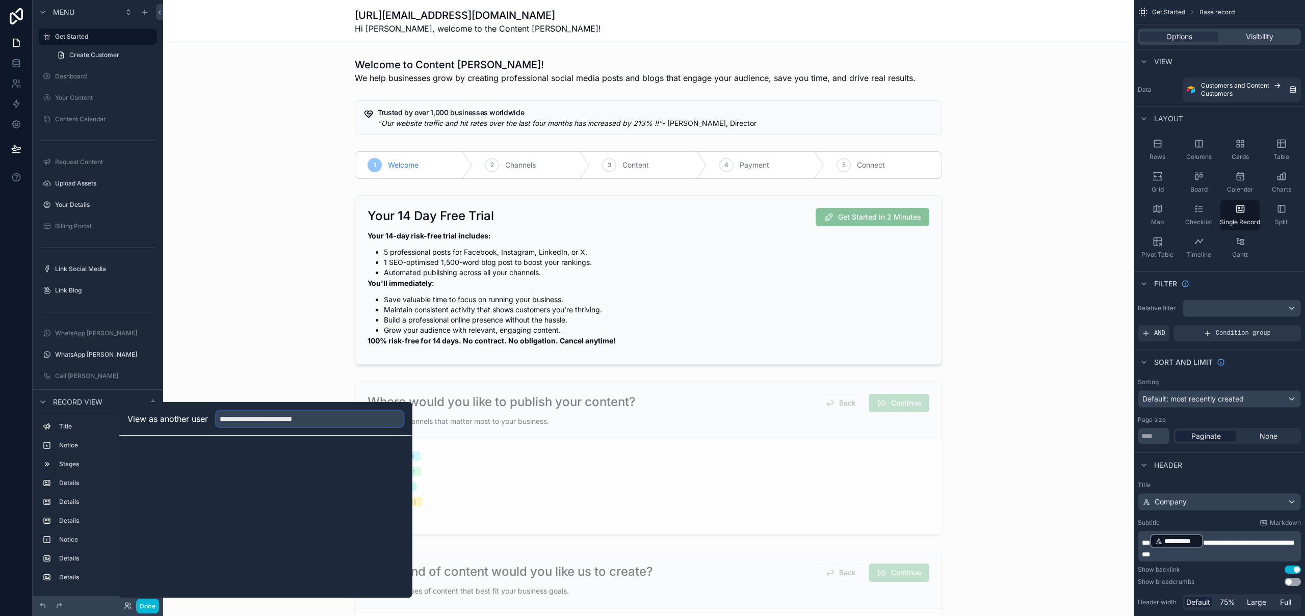
click at [224, 420] on input "**********" at bounding box center [310, 419] width 188 height 16
click at [356, 413] on input "**********" at bounding box center [310, 419] width 188 height 16
click at [355, 421] on input "**********" at bounding box center [310, 419] width 188 height 16
drag, startPoint x: 356, startPoint y: 420, endPoint x: 240, endPoint y: 422, distance: 115.8
click at [239, 422] on input "**********" at bounding box center [310, 419] width 188 height 16
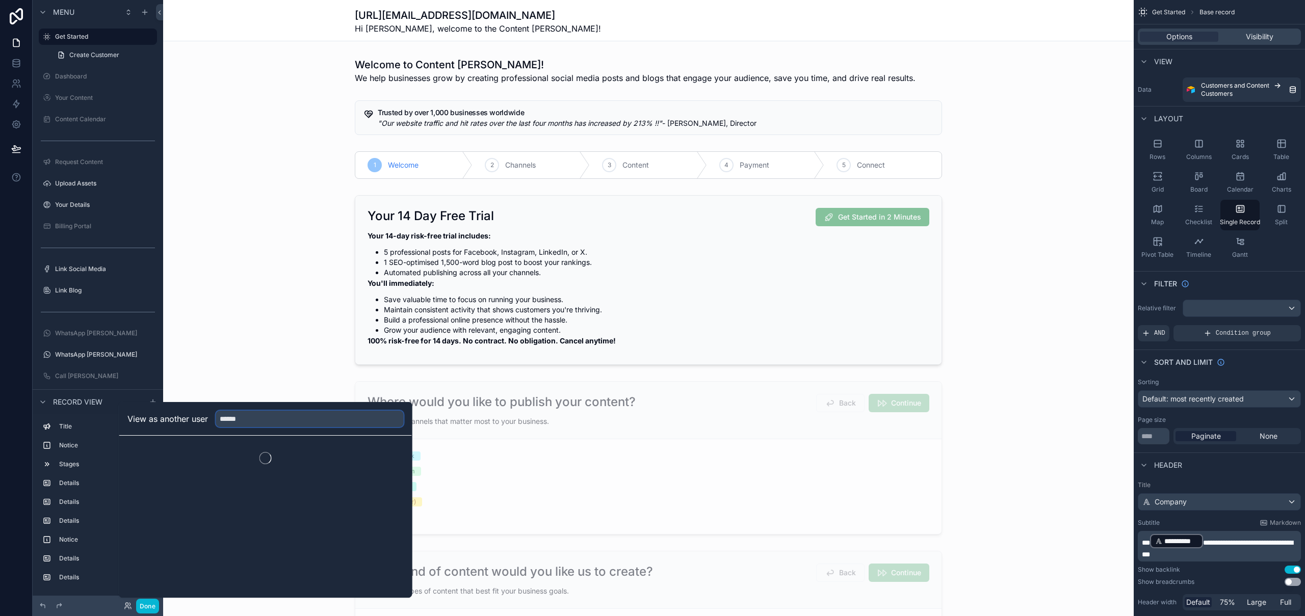
type input "*****"
click at [205, 418] on div "View as another user *****" at bounding box center [265, 419] width 276 height 16
type input "****"
drag, startPoint x: 395, startPoint y: 458, endPoint x: 311, endPoint y: 511, distance: 100.1
click at [311, 511] on div "View as another user **** null null hello@irenedelacruz.co.uk User Select" at bounding box center [266, 500] width 294 height 196
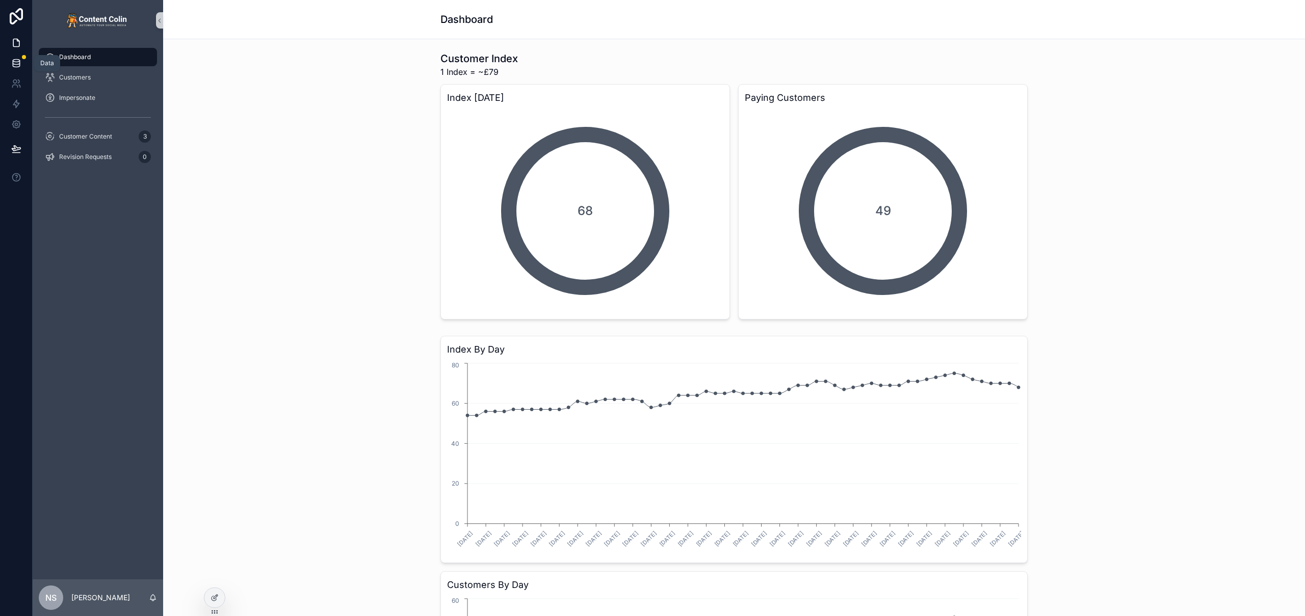
click at [16, 64] on icon at bounding box center [16, 63] width 7 height 4
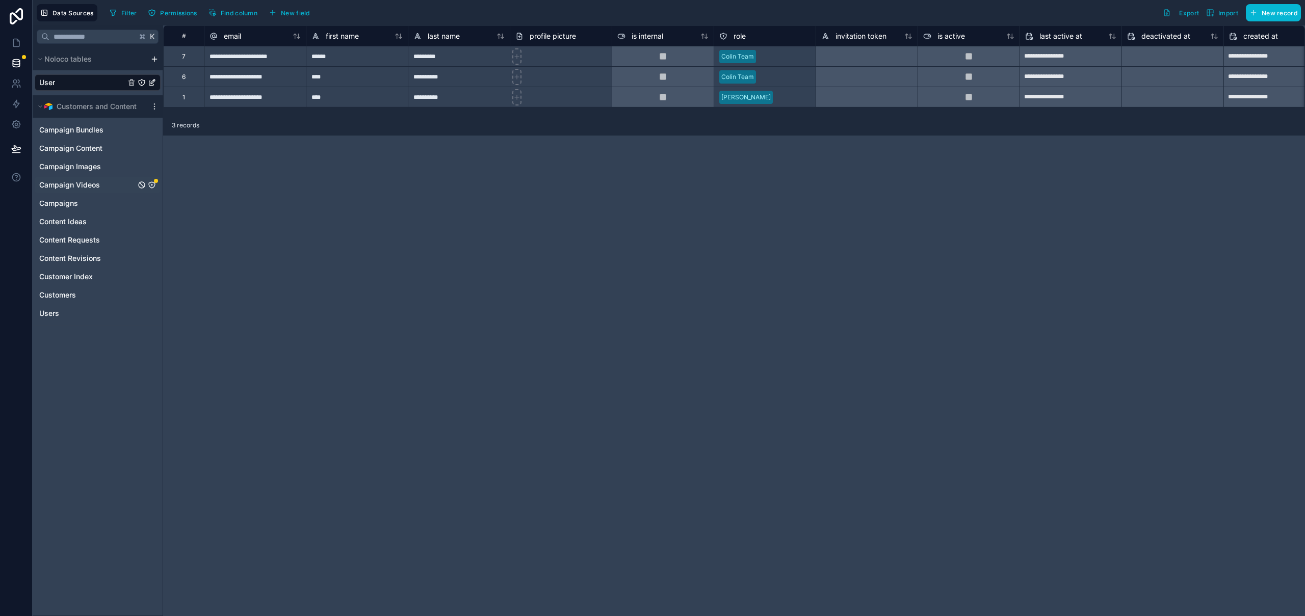
click at [153, 187] on icon "Campaign Videos" at bounding box center [152, 185] width 8 height 8
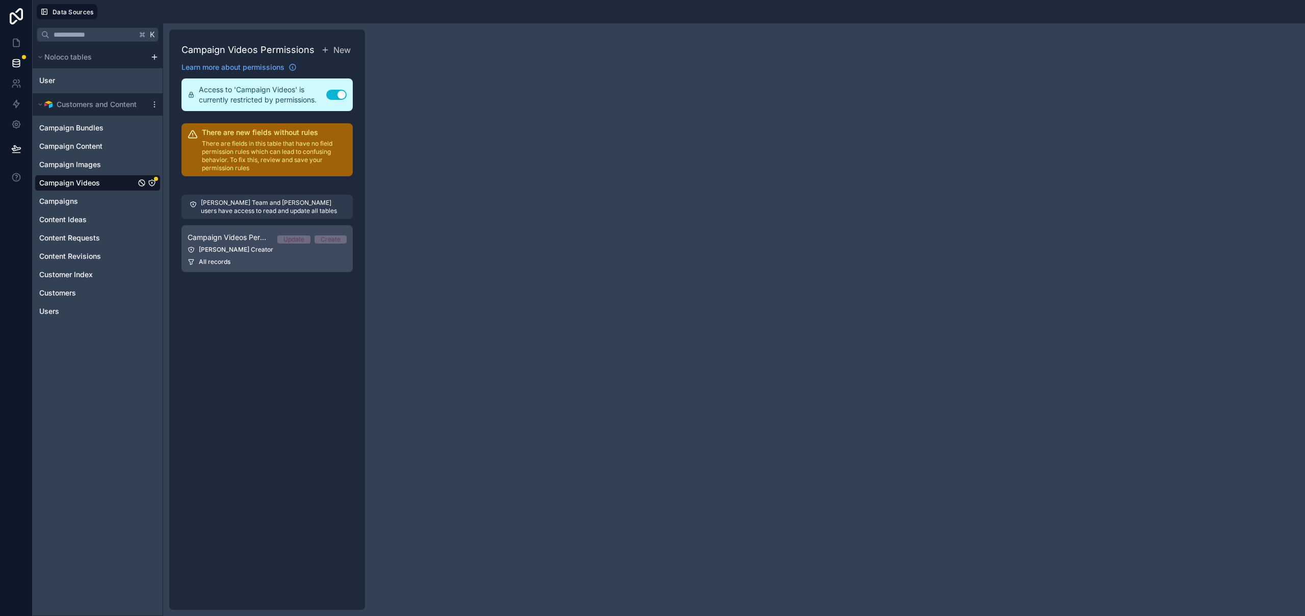
click at [258, 253] on div "[PERSON_NAME] Creator" at bounding box center [267, 250] width 159 height 8
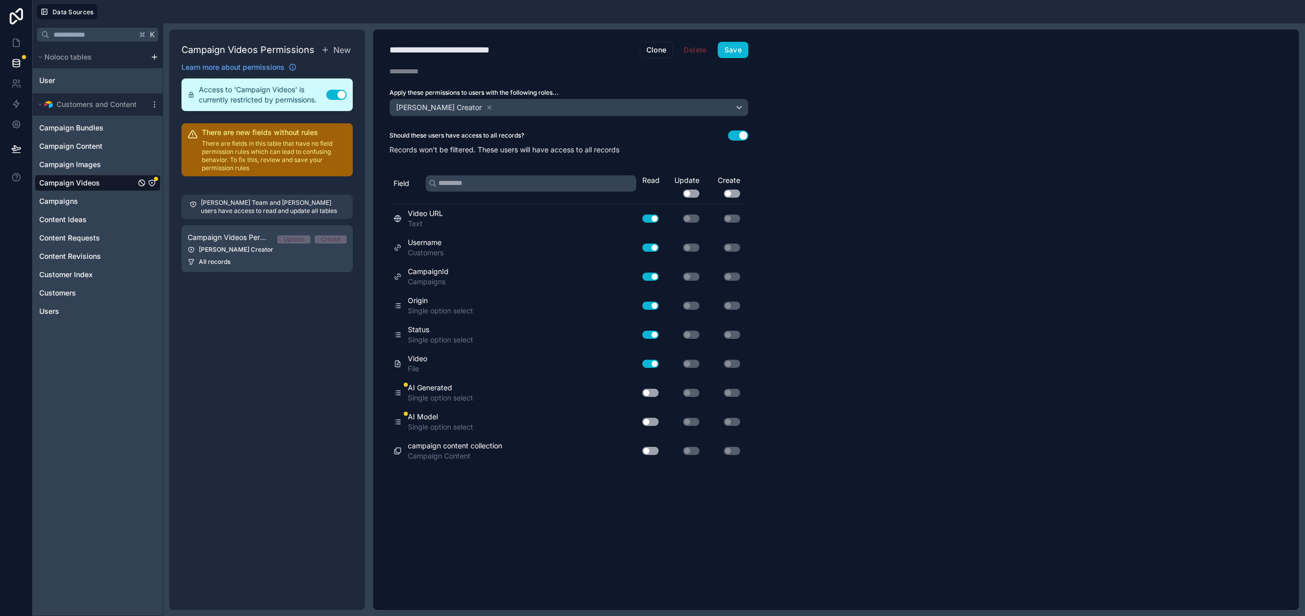
click at [651, 392] on button "Use setting" at bounding box center [650, 393] width 16 height 8
click at [649, 423] on button "Use setting" at bounding box center [650, 422] width 16 height 8
click at [740, 51] on button "Save" at bounding box center [733, 50] width 31 height 16
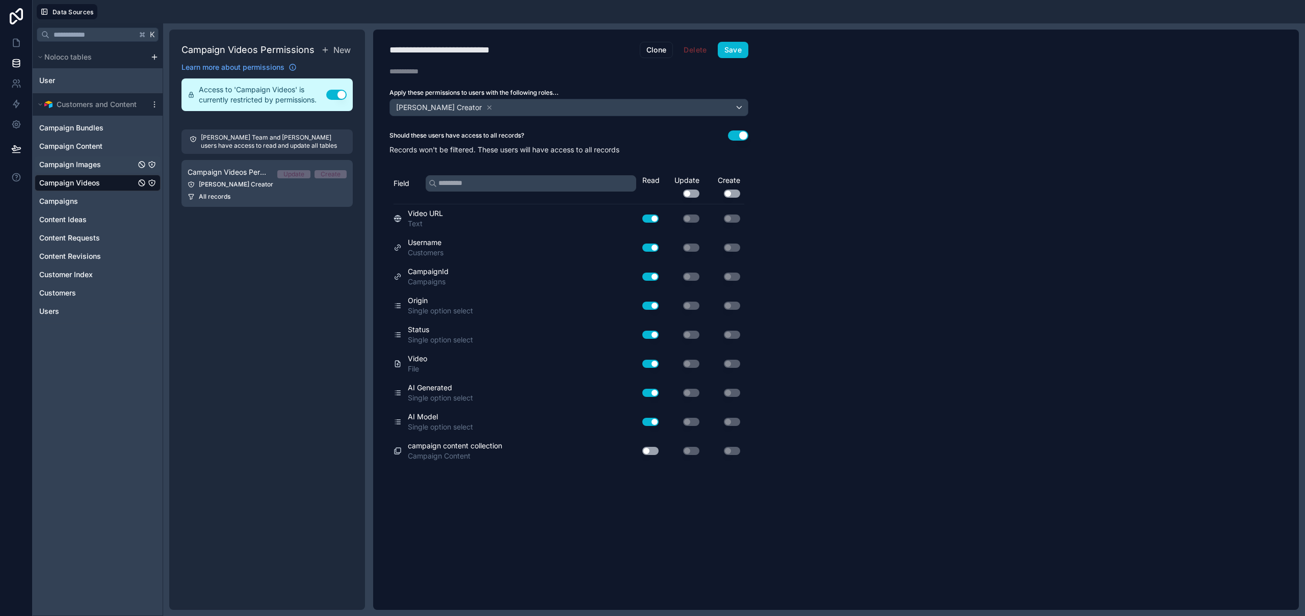
click at [86, 165] on span "Campaign Images" at bounding box center [70, 165] width 62 height 10
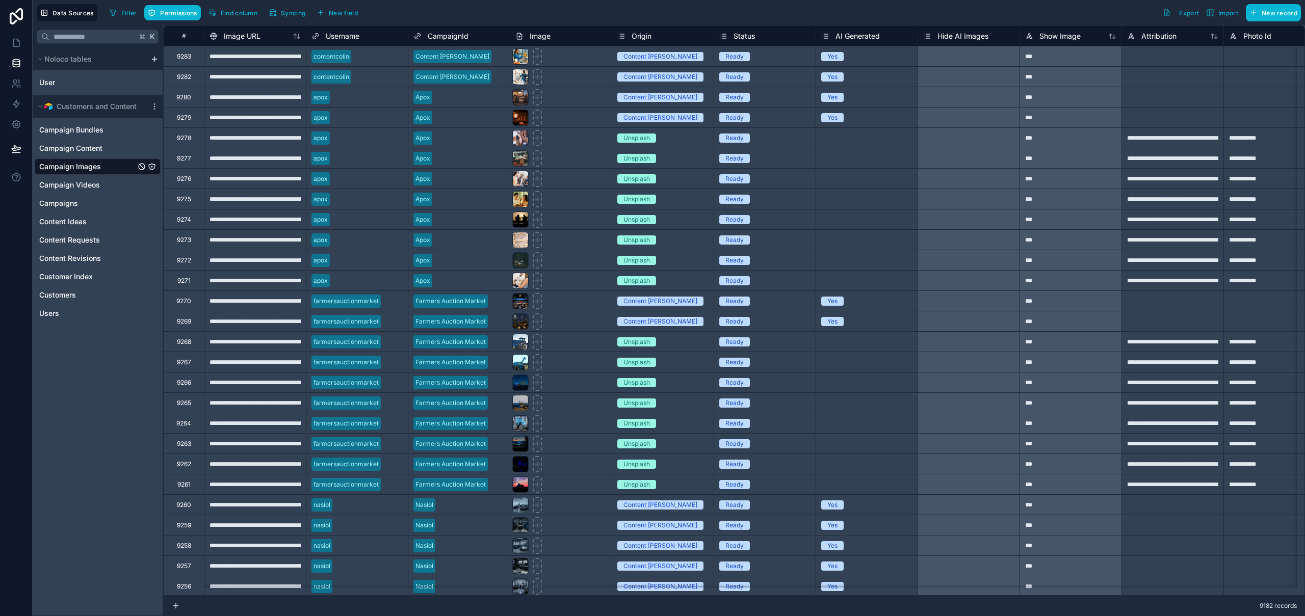
click at [154, 167] on icon "Campaign Images" at bounding box center [152, 167] width 8 height 8
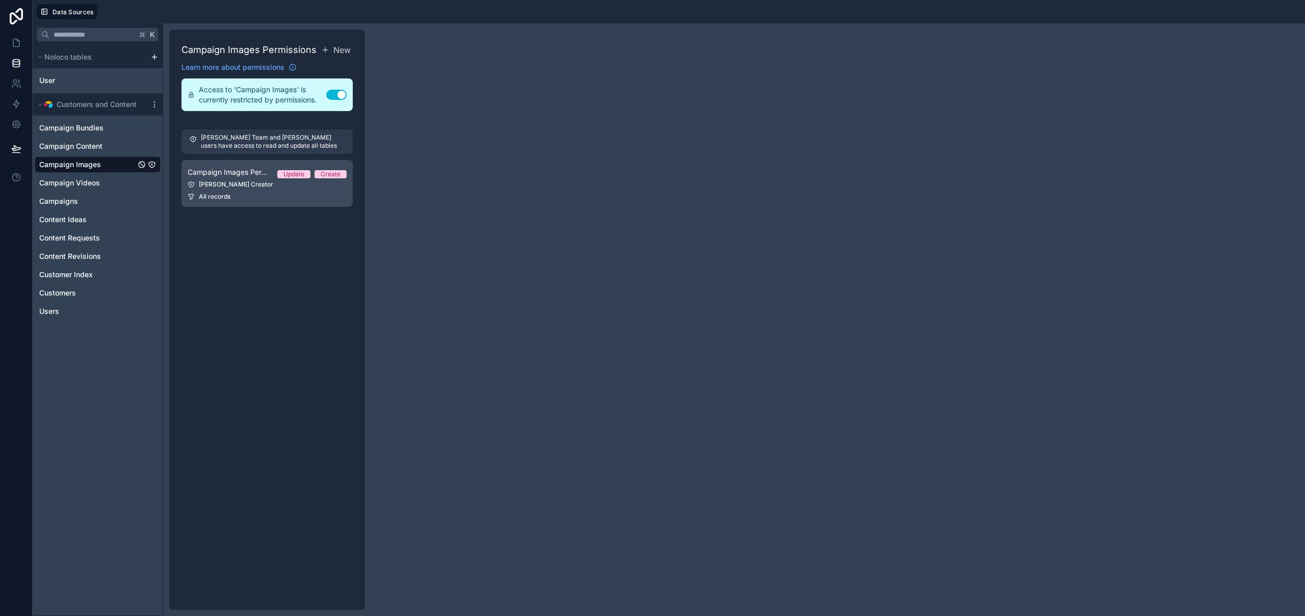
click at [232, 175] on span "Campaign Images Permission 1" at bounding box center [229, 172] width 82 height 10
